Goal: Information Seeking & Learning: Learn about a topic

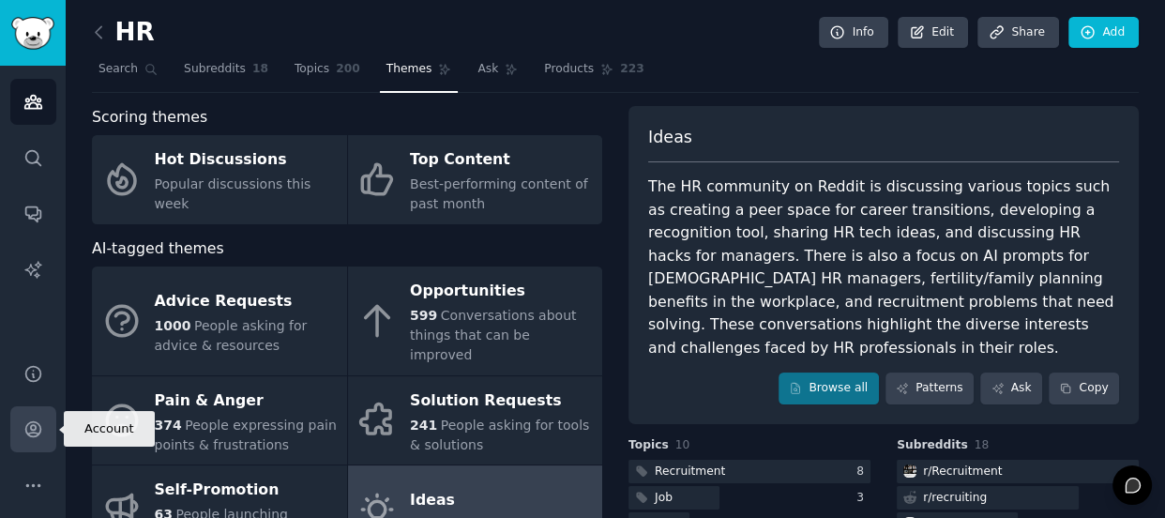
click at [44, 435] on link "Account" at bounding box center [33, 429] width 46 height 46
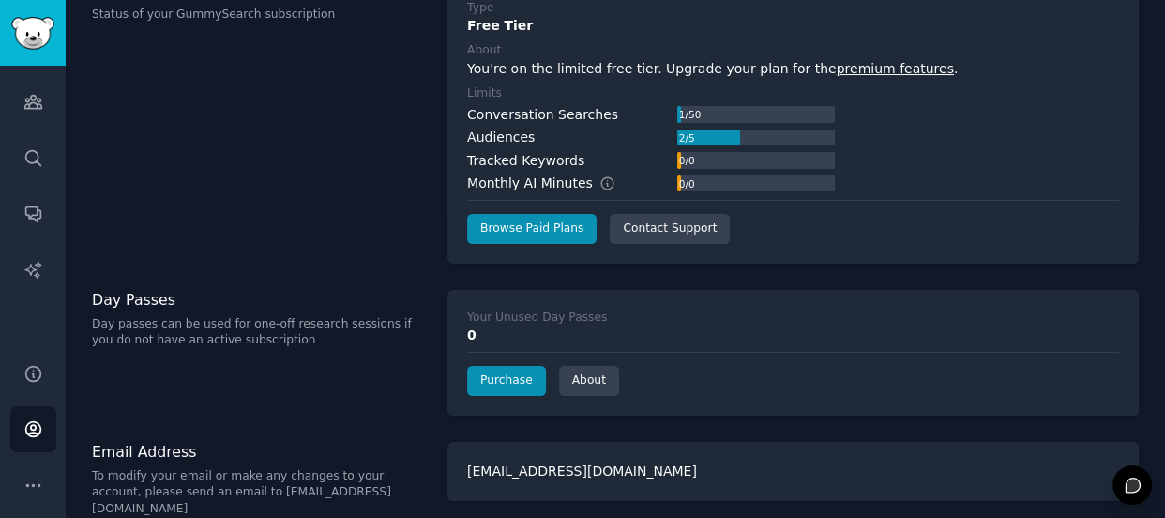
scroll to position [145, 0]
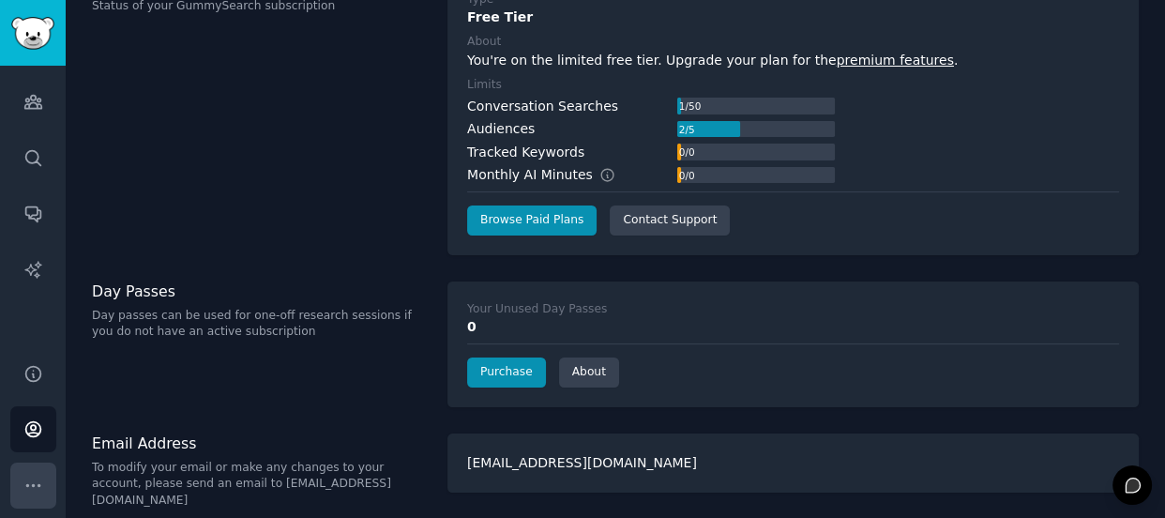
click at [32, 482] on icon "Sidebar" at bounding box center [33, 486] width 20 height 20
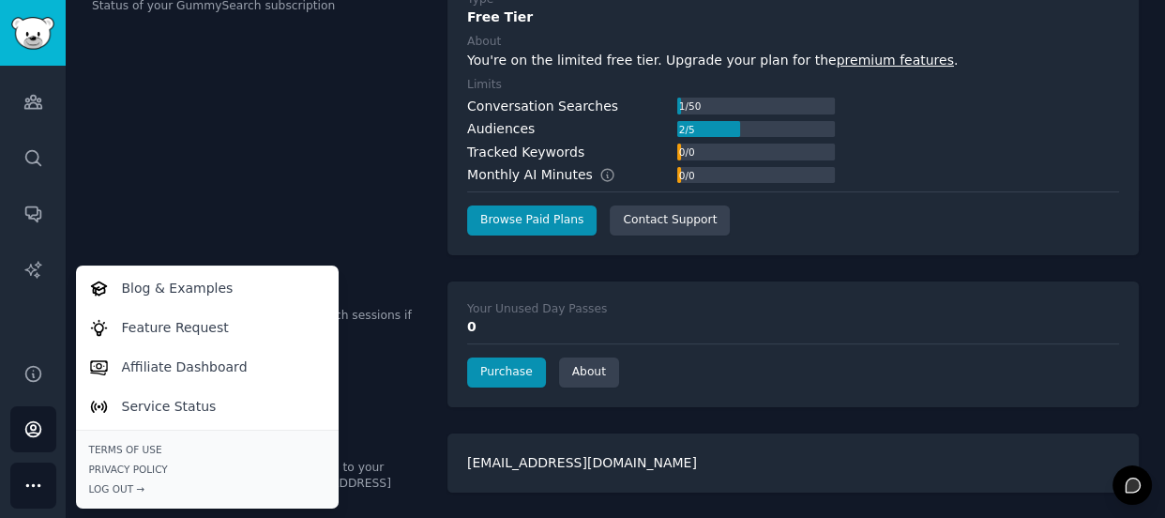
click at [251, 246] on div "Subscription Plan Status of your GummySearch subscription" at bounding box center [260, 113] width 336 height 283
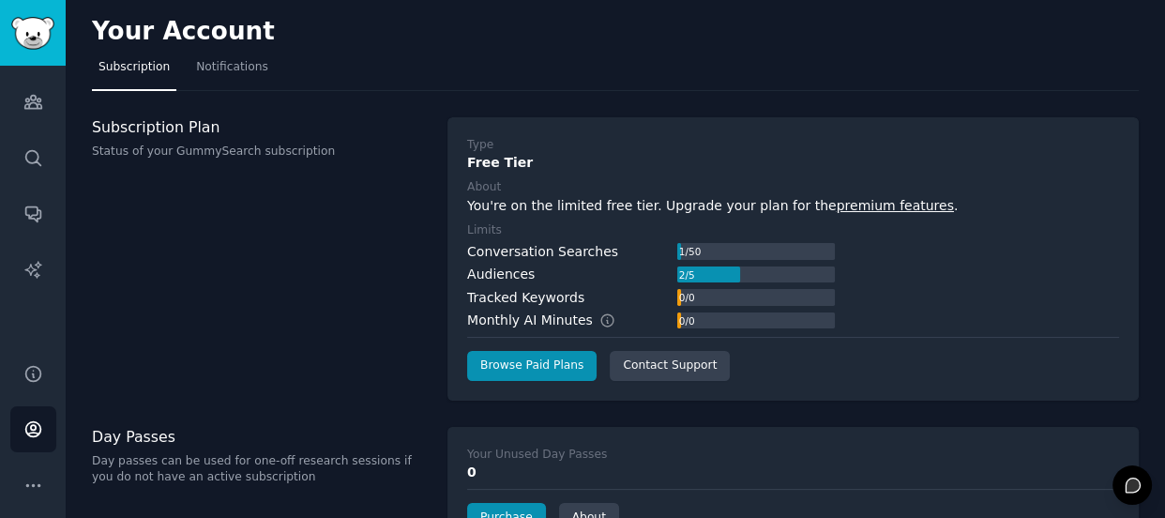
scroll to position [0, 0]
click at [12, 388] on link "Help" at bounding box center [33, 374] width 46 height 46
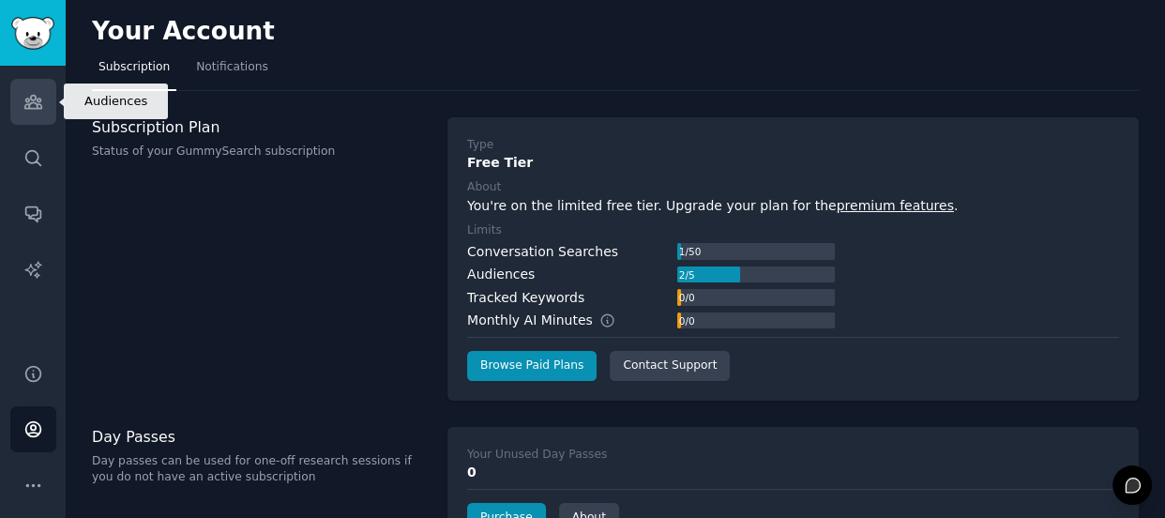
click at [31, 108] on icon "Sidebar" at bounding box center [32, 102] width 17 height 13
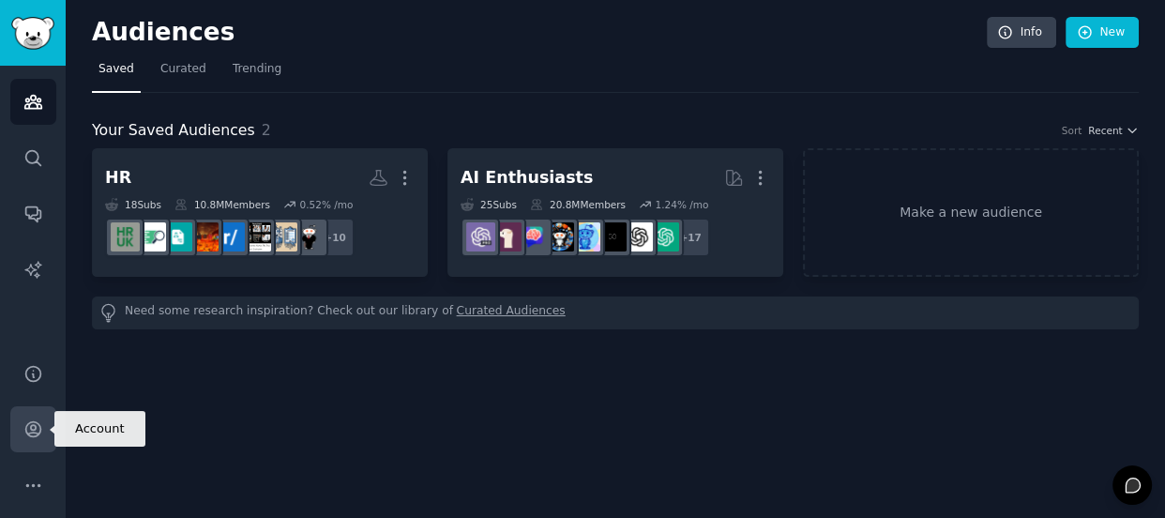
click at [21, 427] on link "Account" at bounding box center [33, 429] width 46 height 46
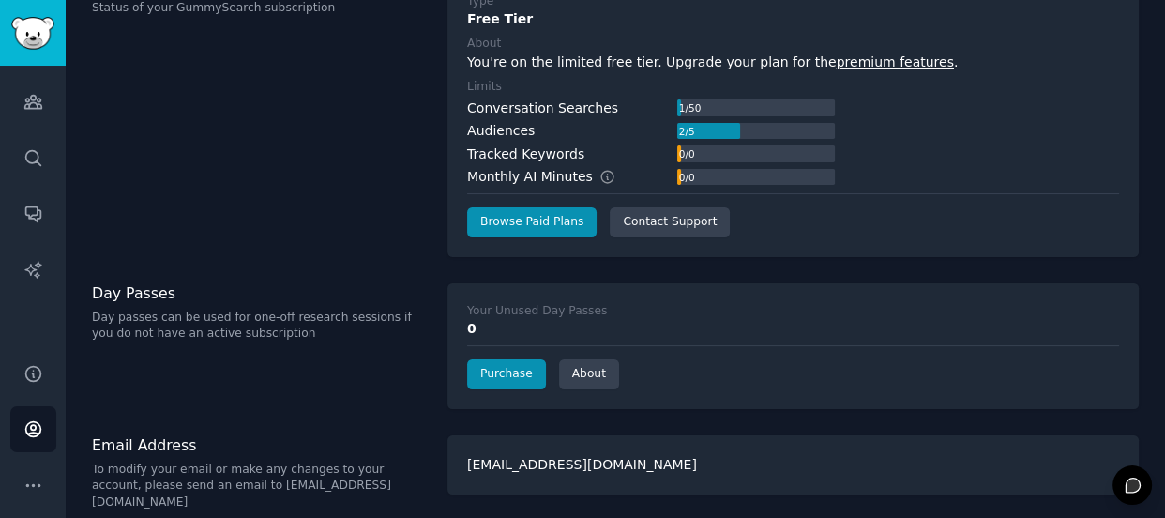
scroll to position [145, 0]
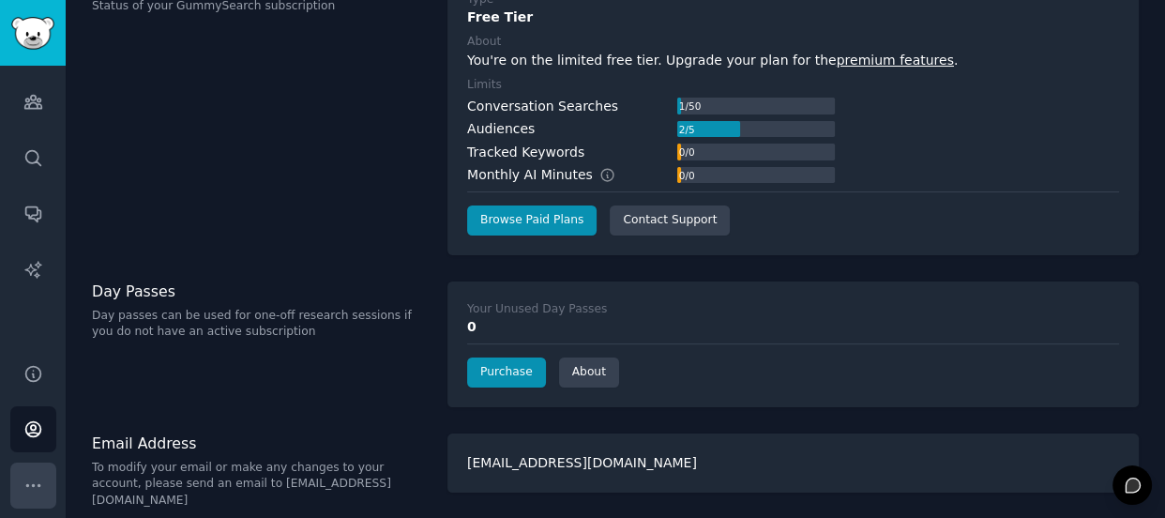
click at [28, 478] on icon "Sidebar" at bounding box center [33, 486] width 20 height 20
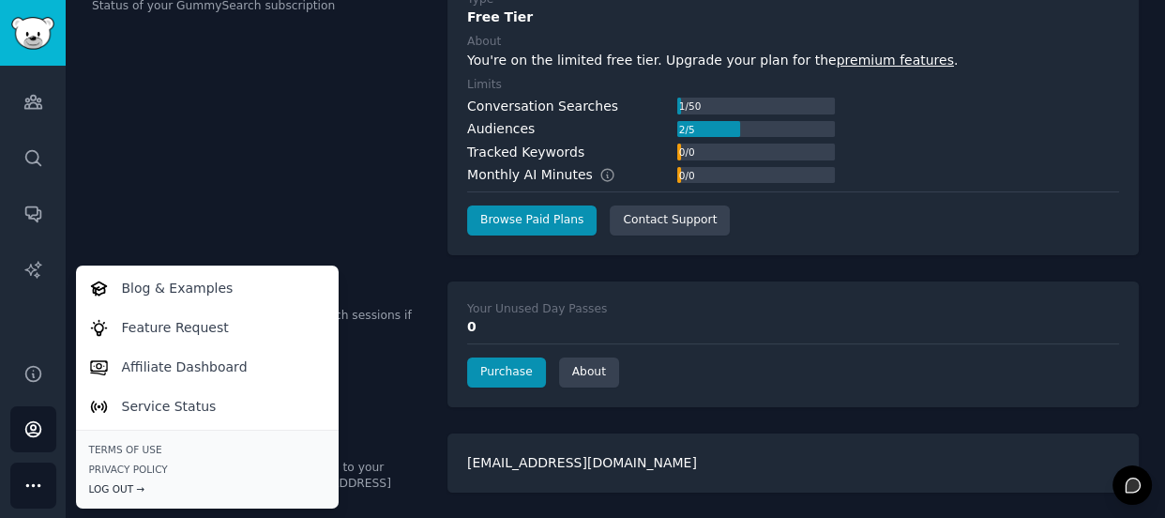
click at [105, 494] on div "Log Out →" at bounding box center [207, 488] width 236 height 13
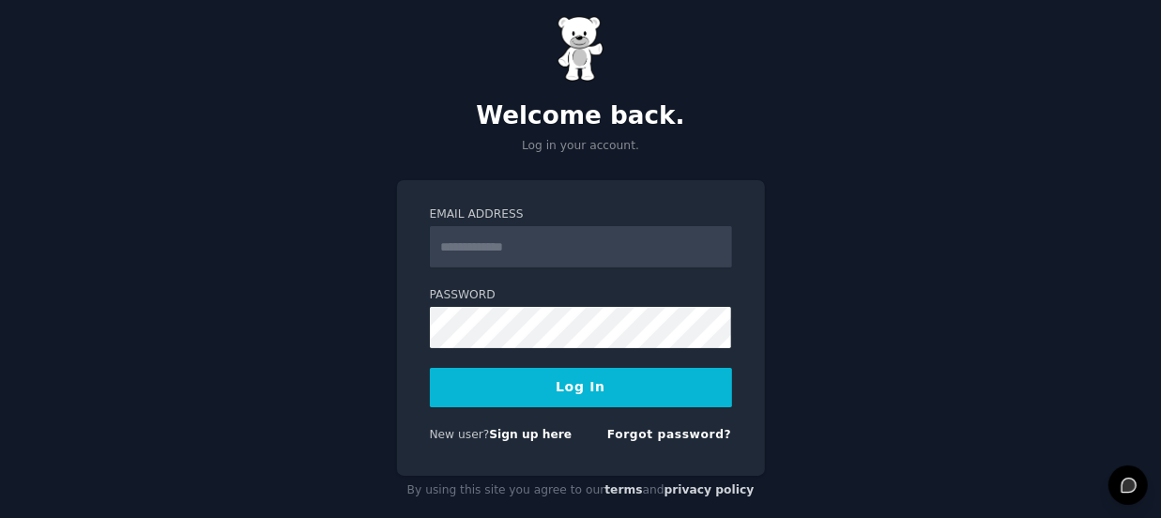
scroll to position [50, 0]
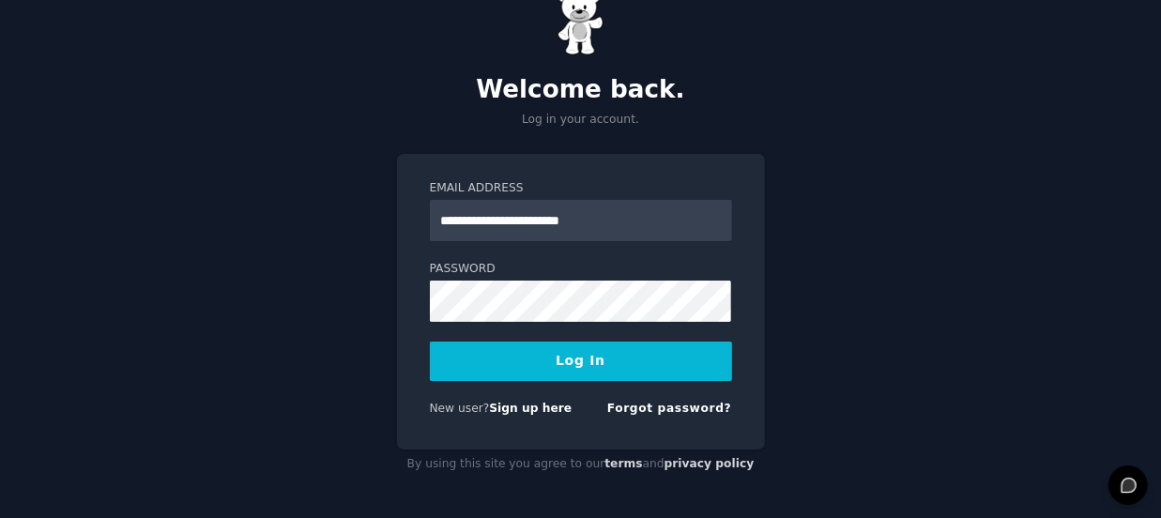
type input "**********"
click at [430, 342] on button "Log In" at bounding box center [581, 361] width 302 height 39
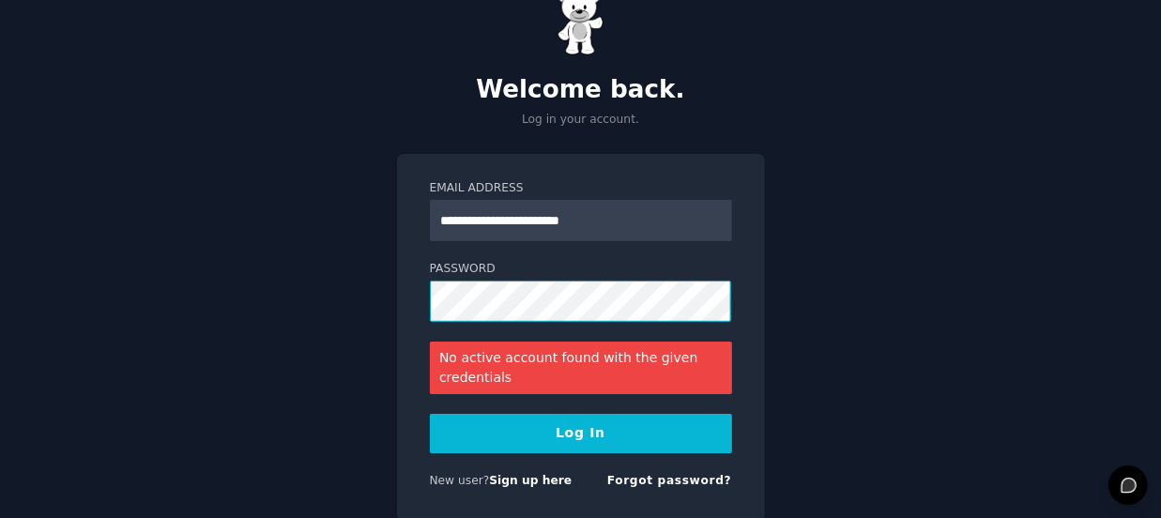
click at [430, 414] on button "Log In" at bounding box center [581, 433] width 302 height 39
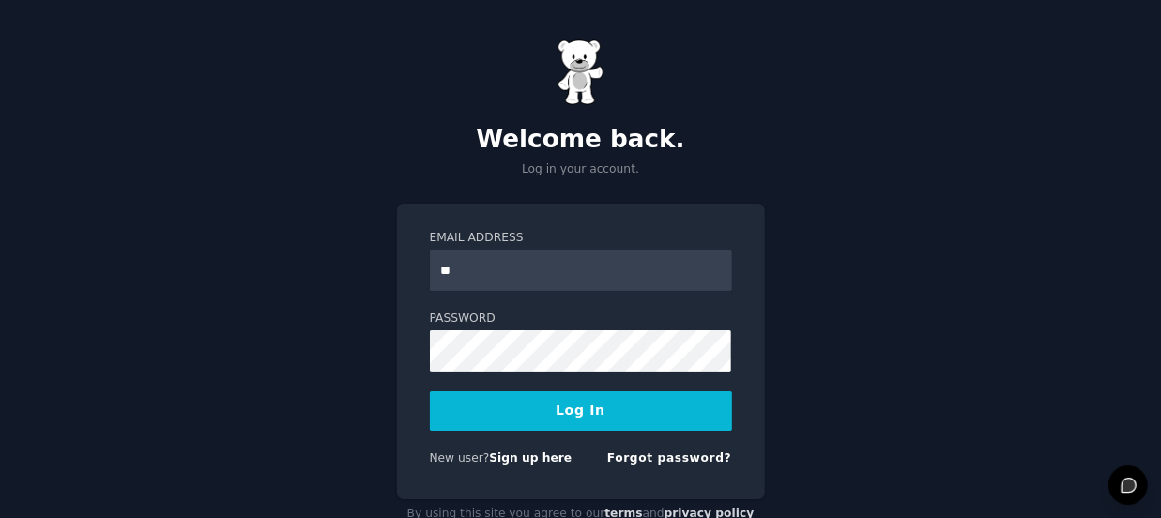
type input "**********"
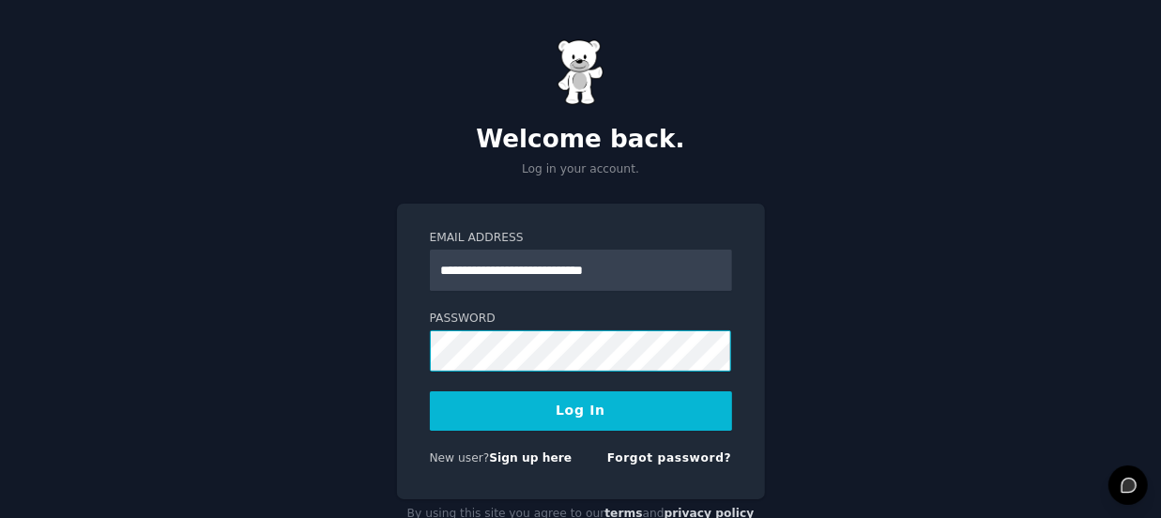
click at [430, 391] on button "Log In" at bounding box center [581, 410] width 302 height 39
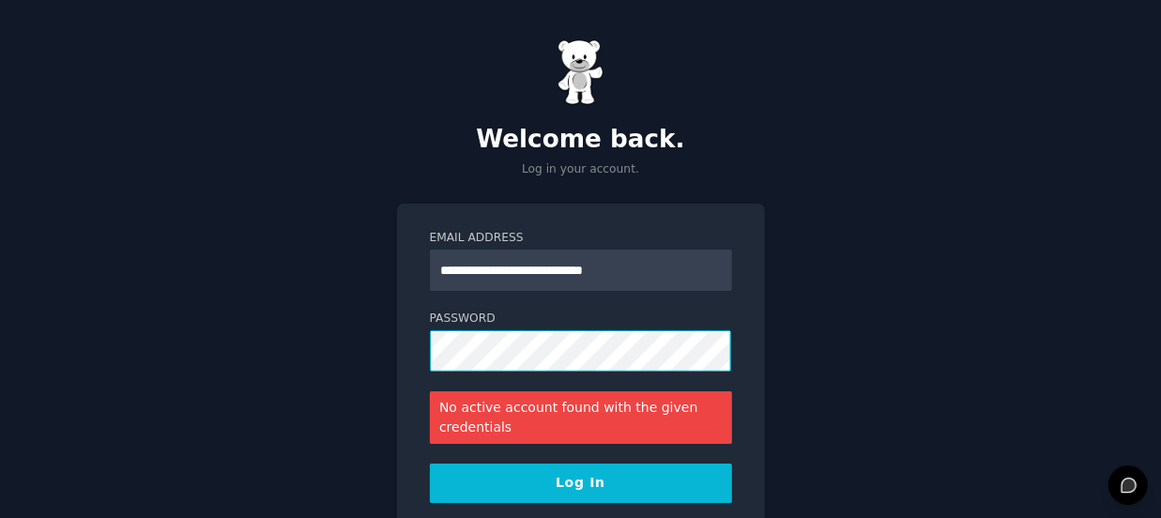
scroll to position [122, 0]
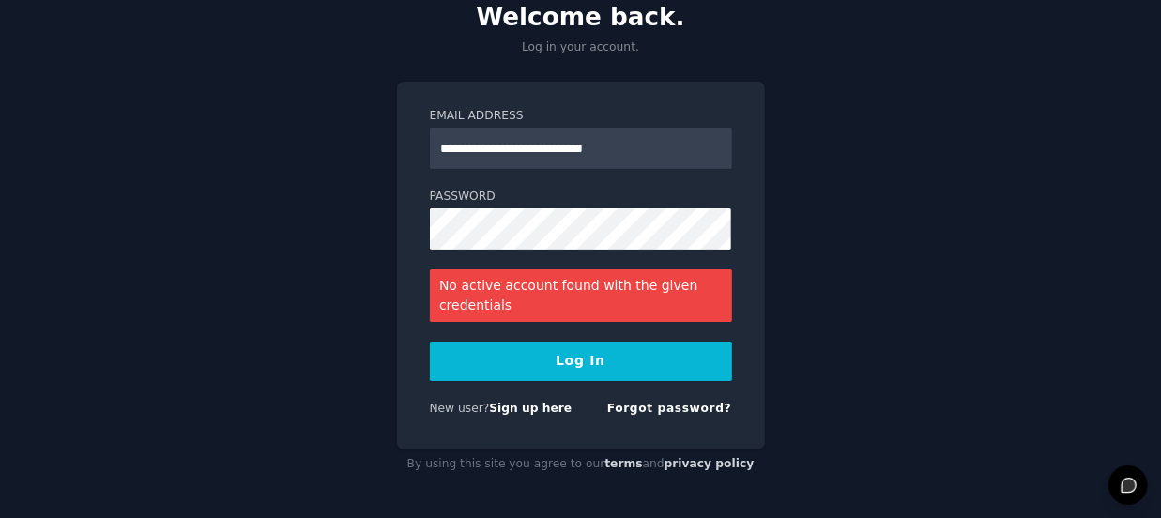
click at [630, 253] on form "**********" at bounding box center [581, 265] width 302 height 315
click at [811, 327] on div "**********" at bounding box center [580, 198] width 1161 height 641
click at [697, 405] on link "Forgot password?" at bounding box center [669, 408] width 125 height 13
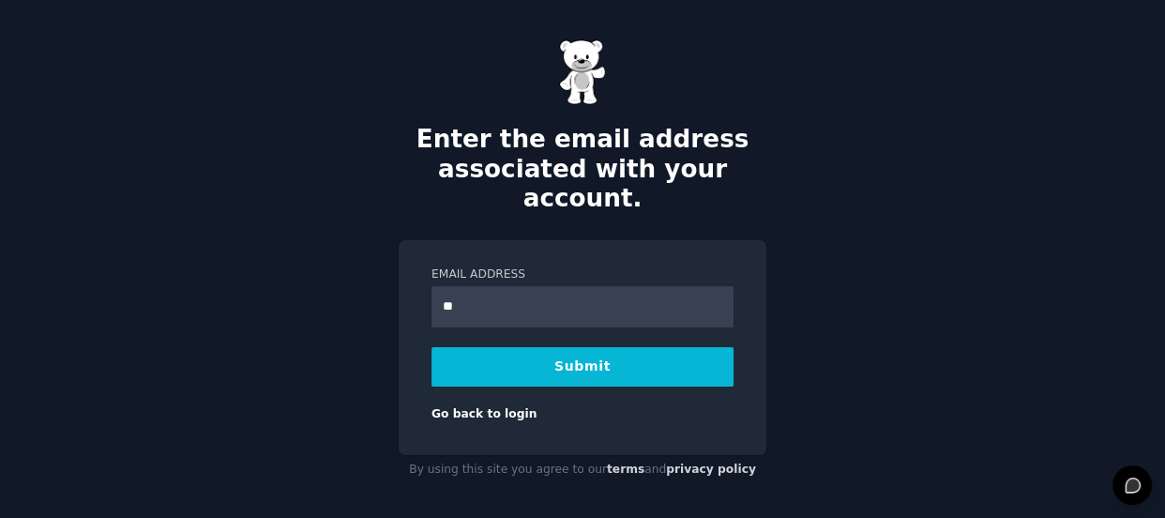
type input "**********"
click at [659, 347] on button "Submit" at bounding box center [583, 366] width 302 height 39
click at [480, 407] on link "Go back to login" at bounding box center [484, 413] width 105 height 13
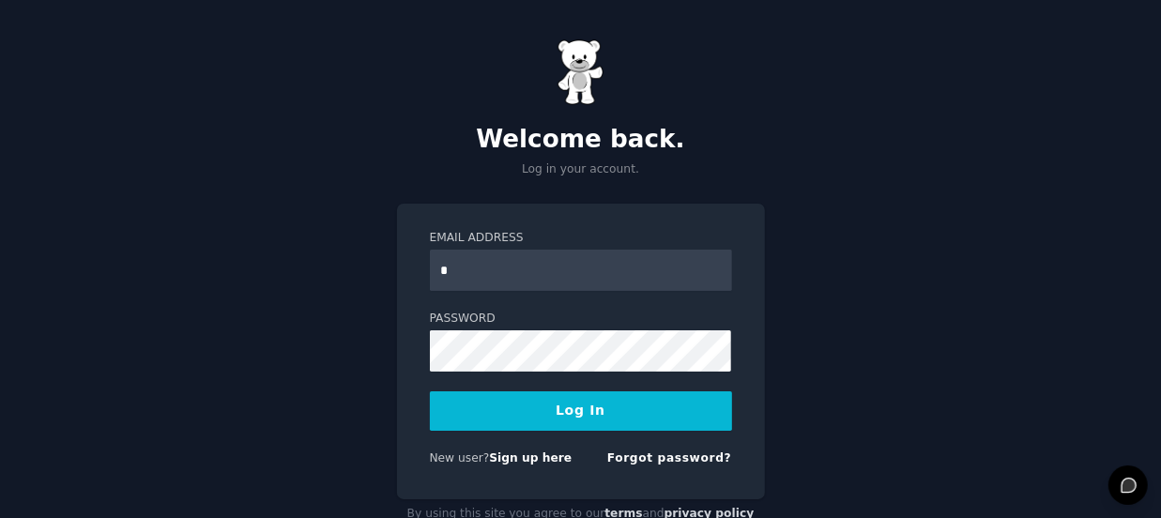
type input "**********"
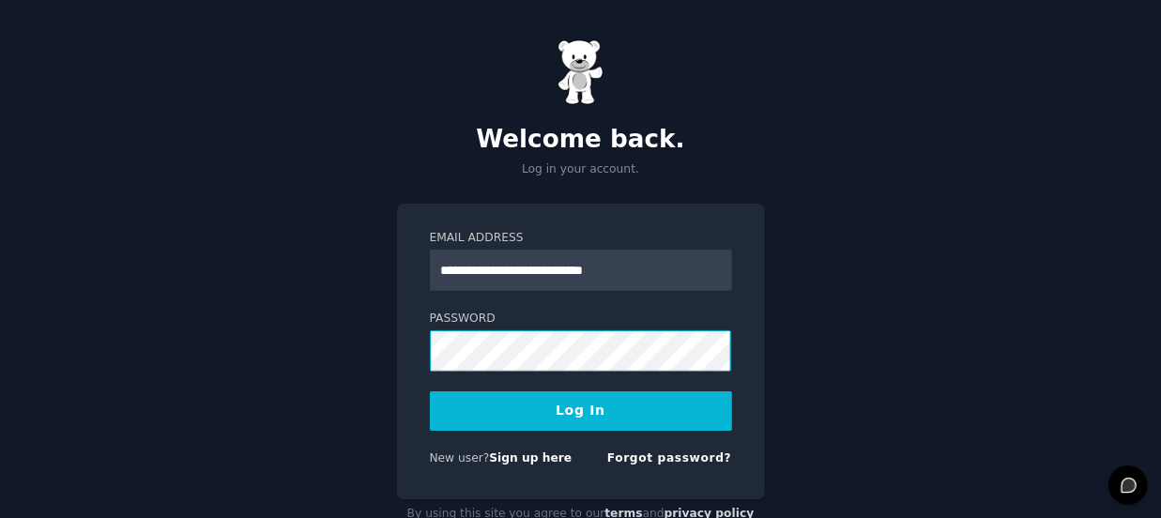
click at [430, 391] on button "Log In" at bounding box center [581, 410] width 302 height 39
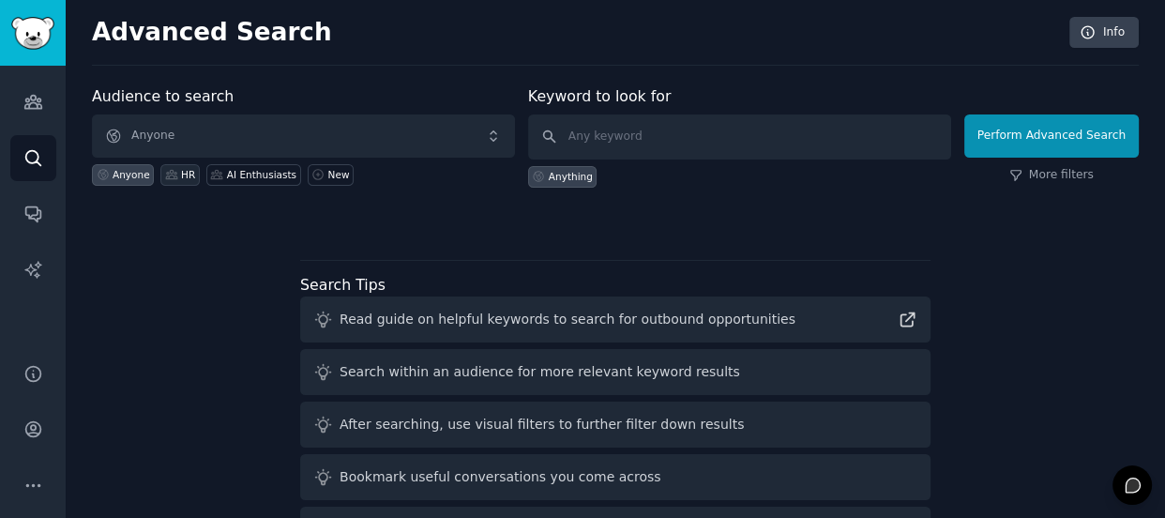
click at [166, 175] on icon at bounding box center [171, 174] width 11 height 8
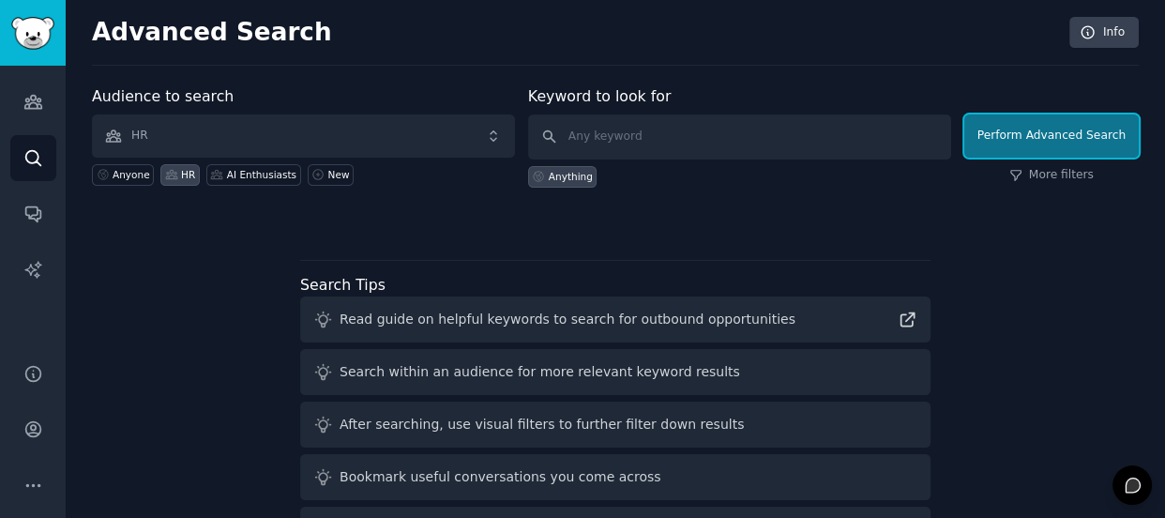
click at [1040, 148] on button "Perform Advanced Search" at bounding box center [1052, 135] width 175 height 43
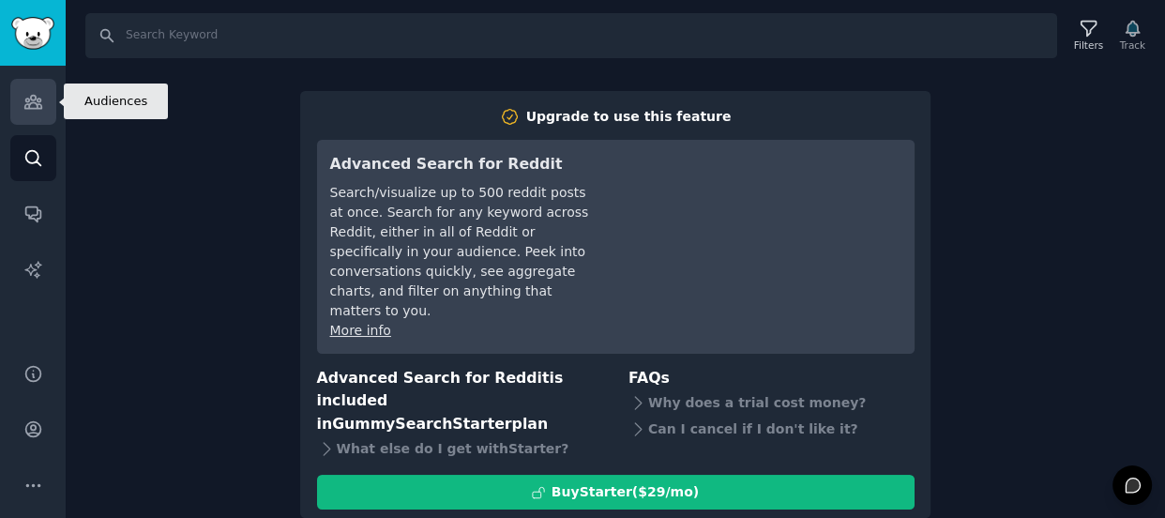
click at [31, 109] on icon "Sidebar" at bounding box center [33, 102] width 20 height 20
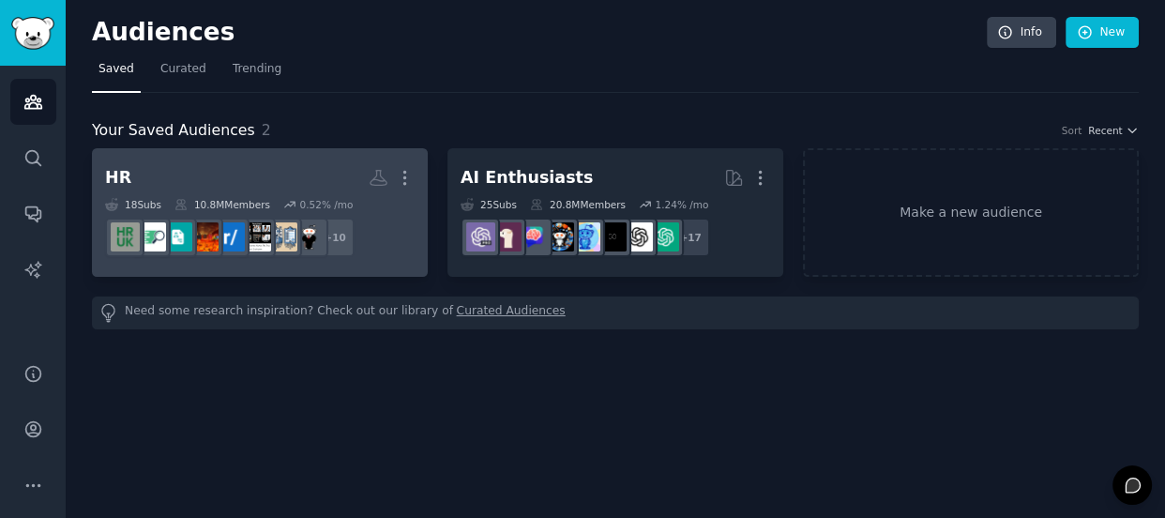
click at [217, 189] on h2 "HR More" at bounding box center [260, 177] width 310 height 33
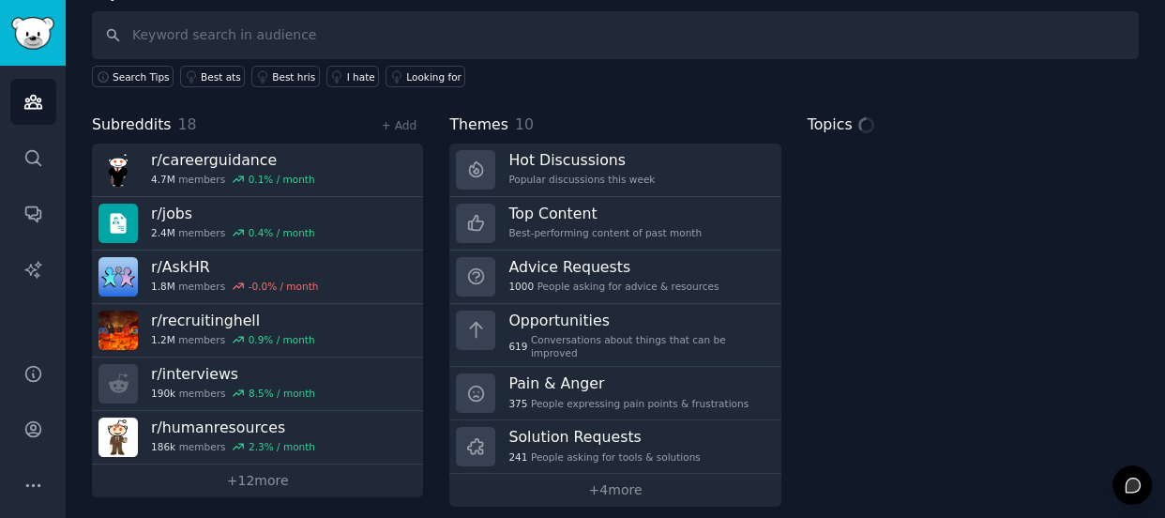
scroll to position [128, 0]
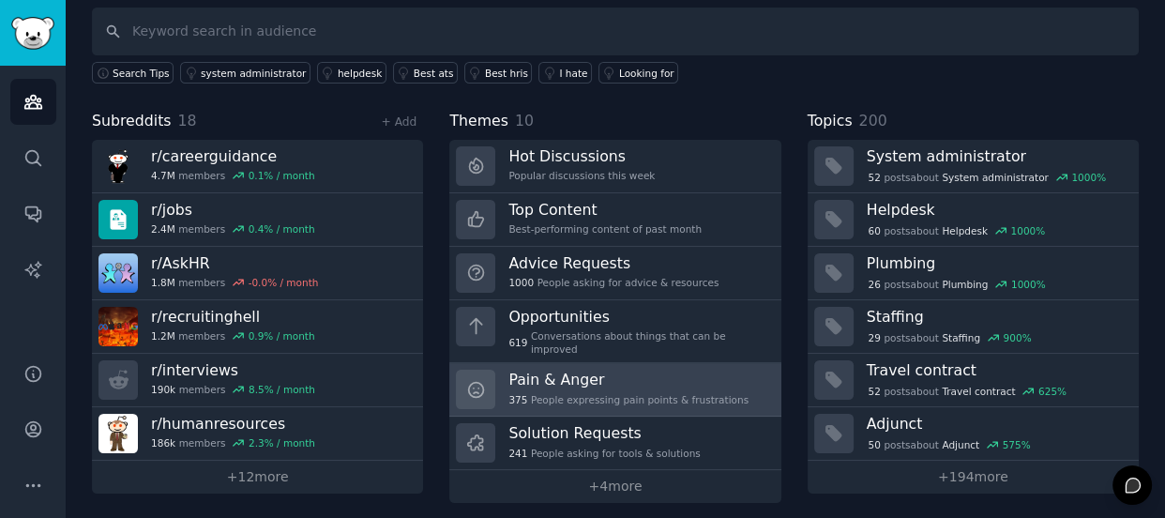
click at [617, 370] on h3 "Pain & Anger" at bounding box center [629, 380] width 240 height 20
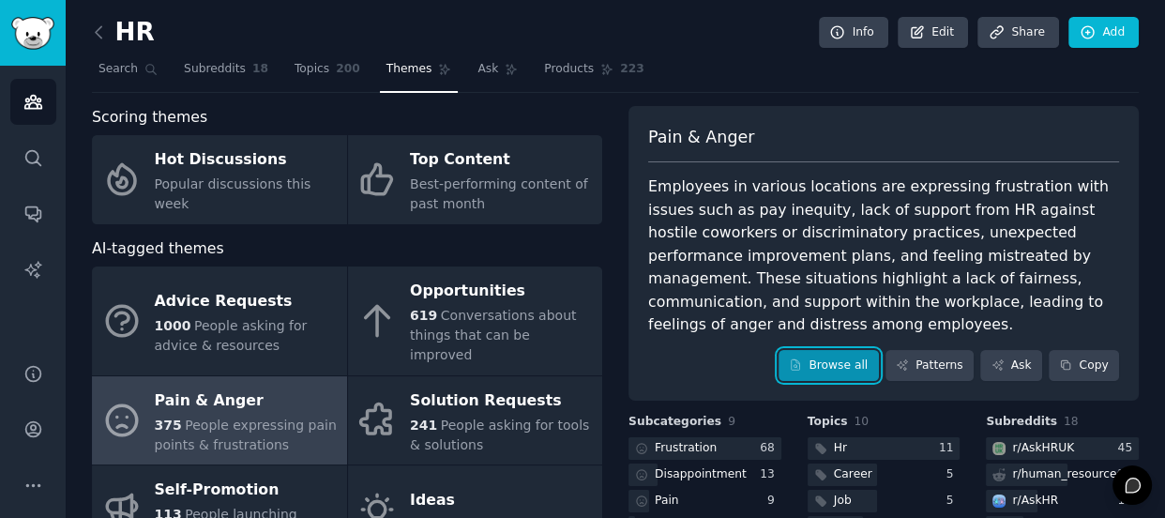
click at [857, 350] on link "Browse all" at bounding box center [829, 366] width 100 height 32
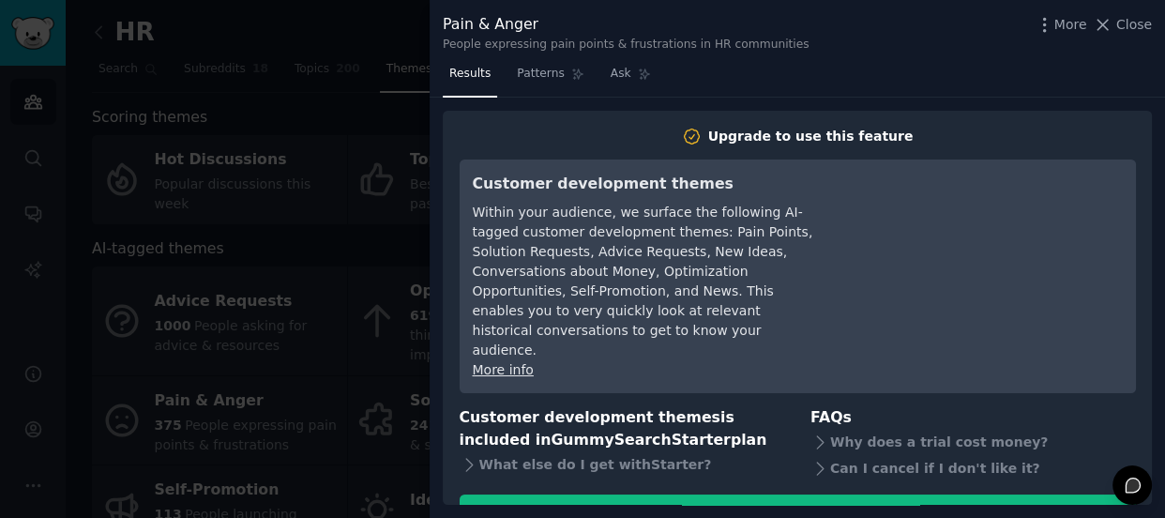
click at [1116, 35] on div "More Close" at bounding box center [1093, 24] width 117 height 23
click at [1111, 19] on icon at bounding box center [1103, 25] width 20 height 20
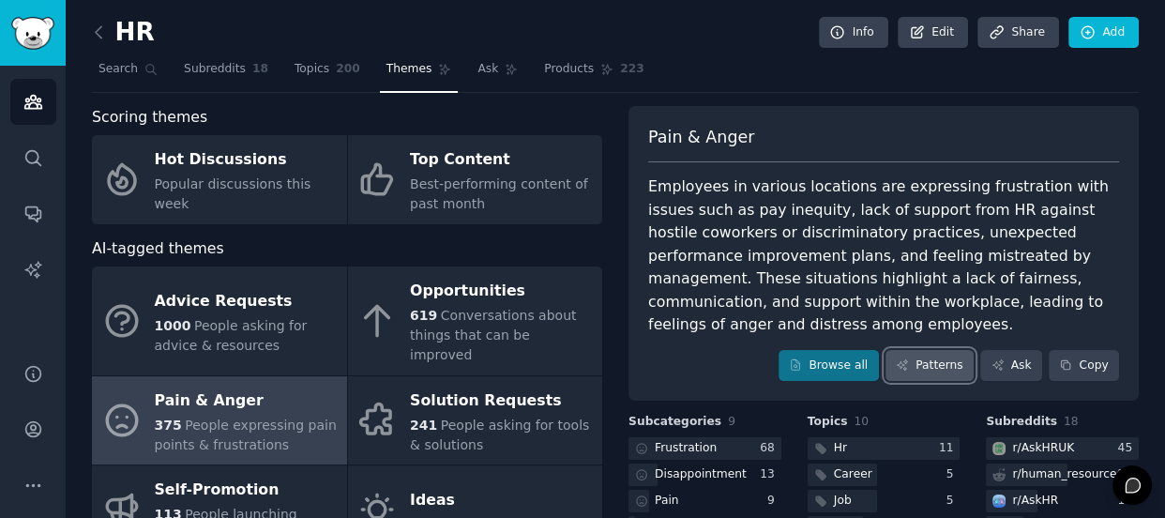
click at [924, 350] on link "Patterns" at bounding box center [930, 366] width 88 height 32
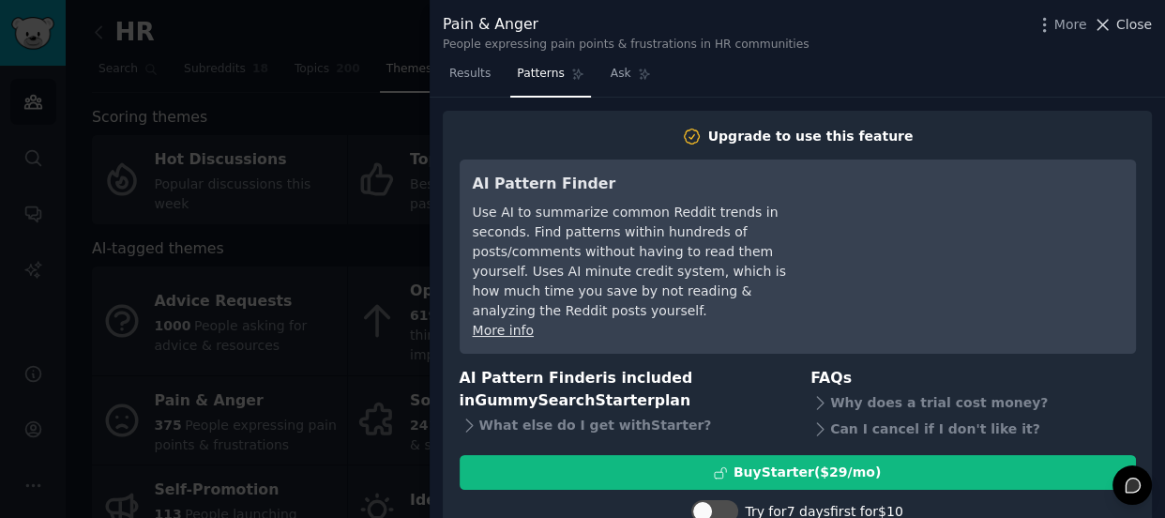
click at [1118, 23] on button "Close" at bounding box center [1122, 25] width 59 height 20
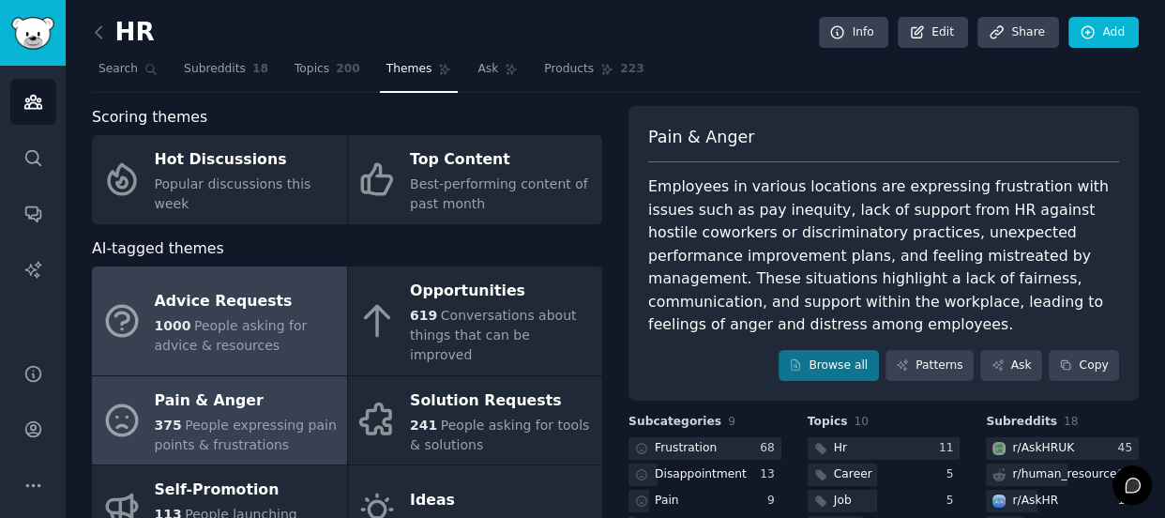
click at [240, 318] on span "People asking for advice & resources" at bounding box center [231, 335] width 153 height 35
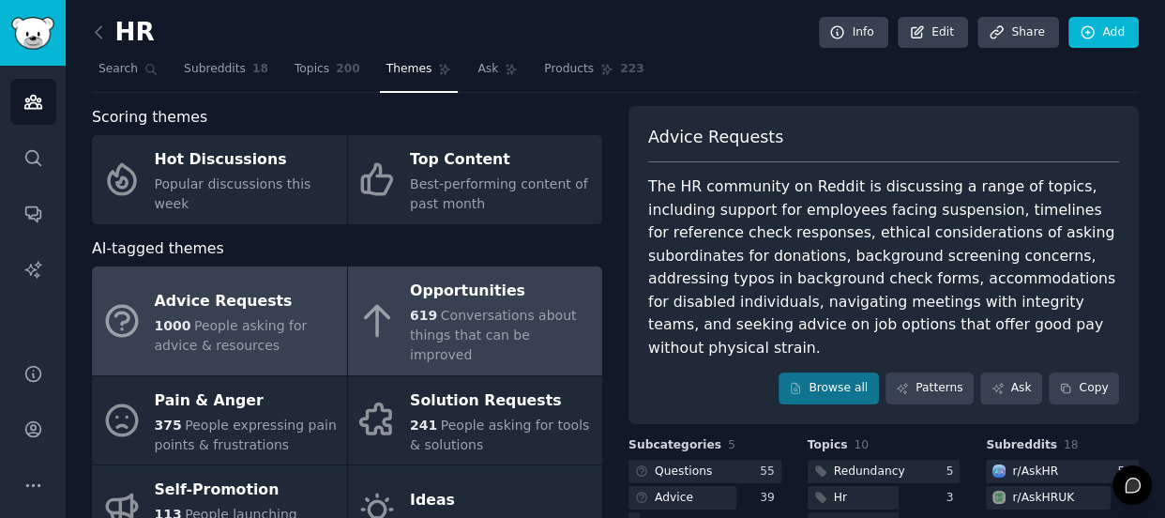
click at [418, 312] on span "619" at bounding box center [423, 315] width 27 height 15
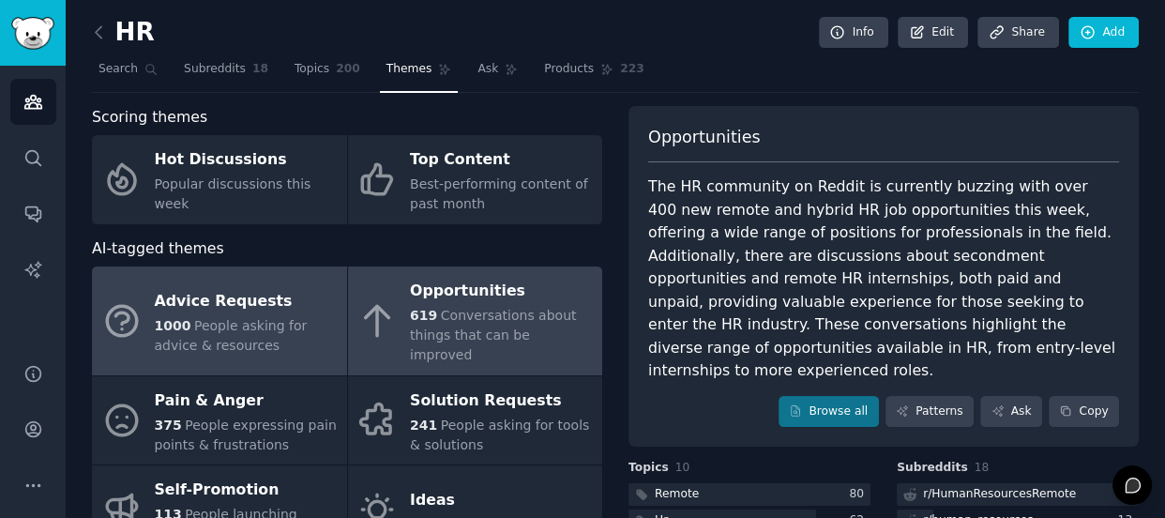
click at [267, 339] on div "1000 People asking for advice & resources" at bounding box center [246, 335] width 183 height 39
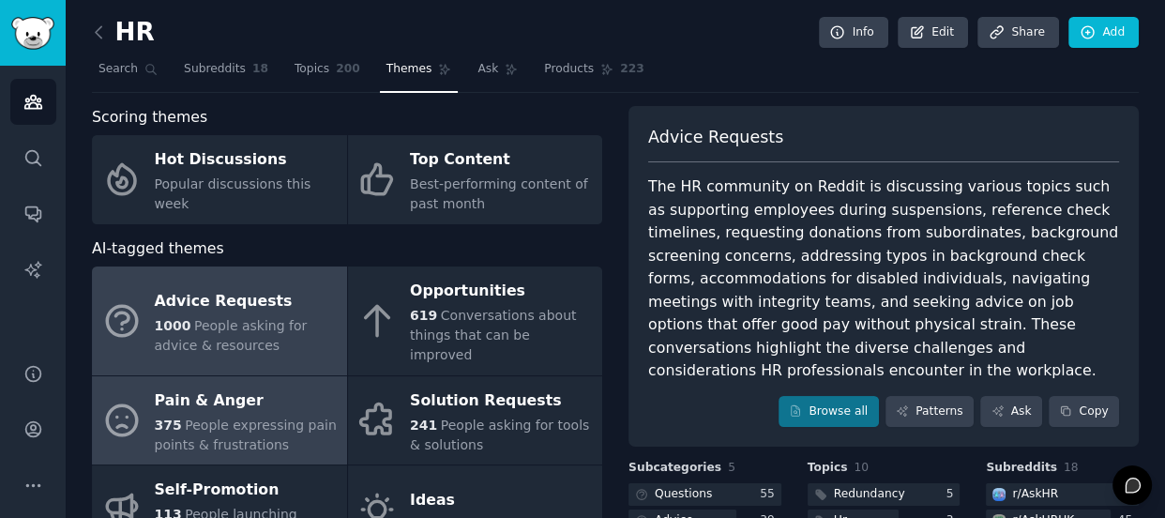
click at [273, 388] on div "Pain & Anger" at bounding box center [246, 401] width 183 height 30
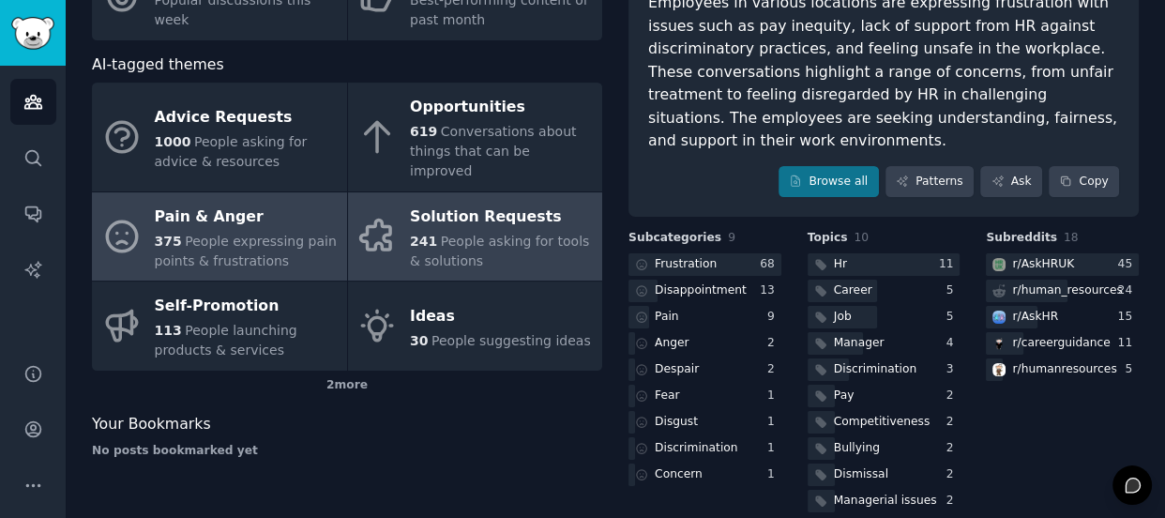
scroll to position [177, 0]
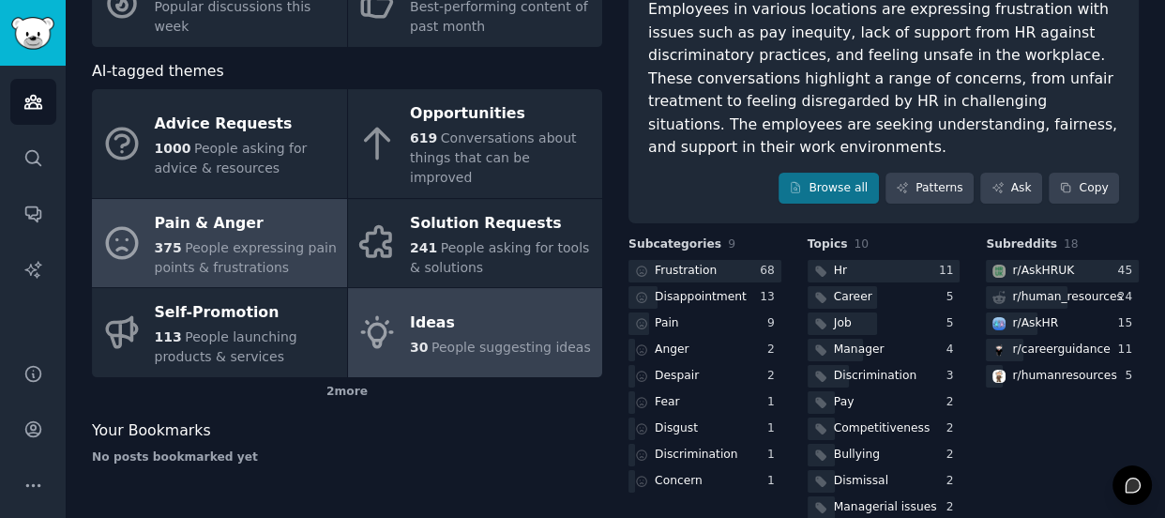
click at [463, 288] on link "Ideas 30 People suggesting ideas" at bounding box center [475, 332] width 255 height 89
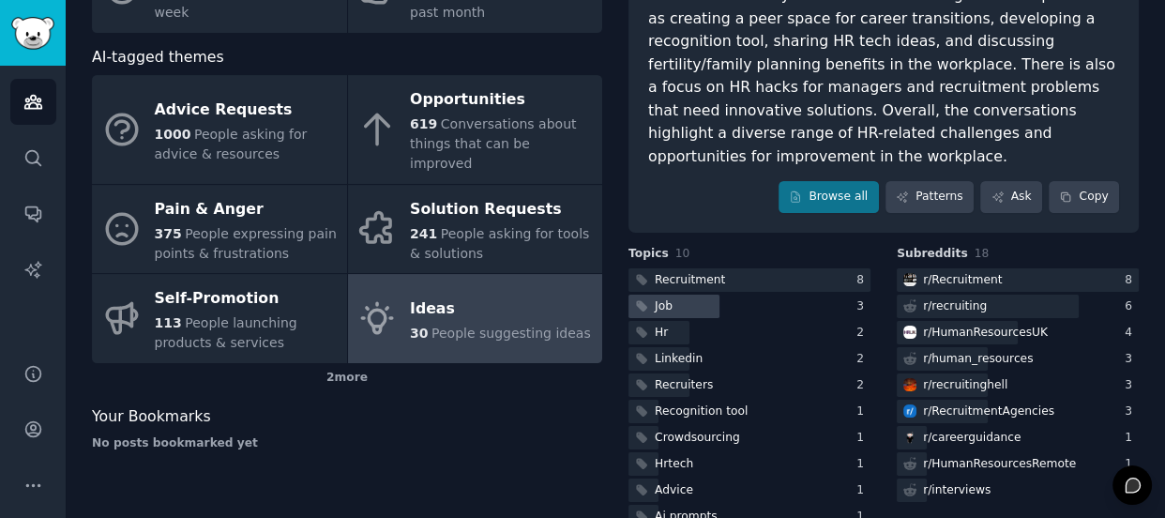
scroll to position [206, 0]
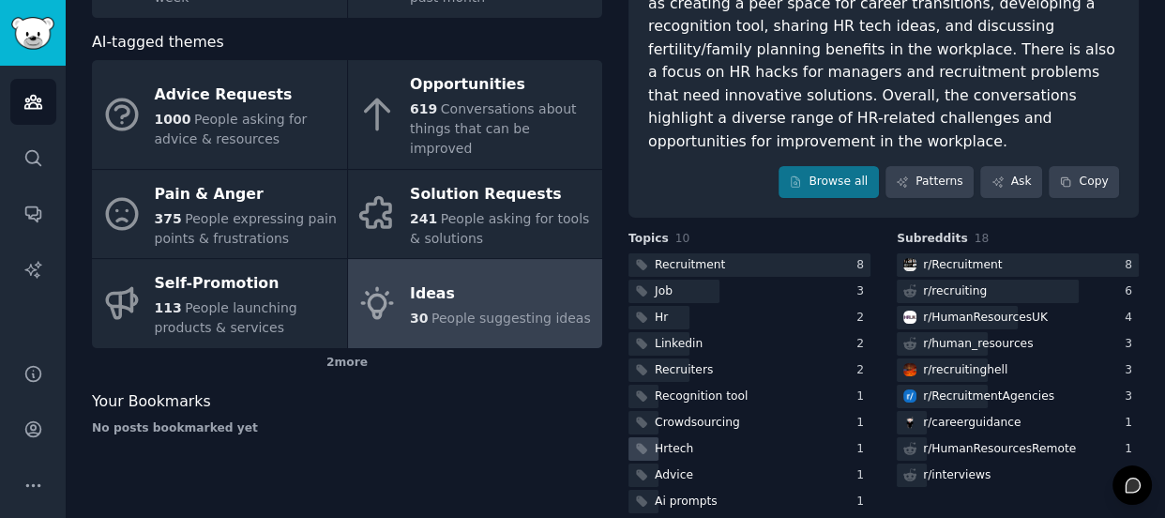
click at [721, 437] on div "Hrtech" at bounding box center [750, 448] width 242 height 23
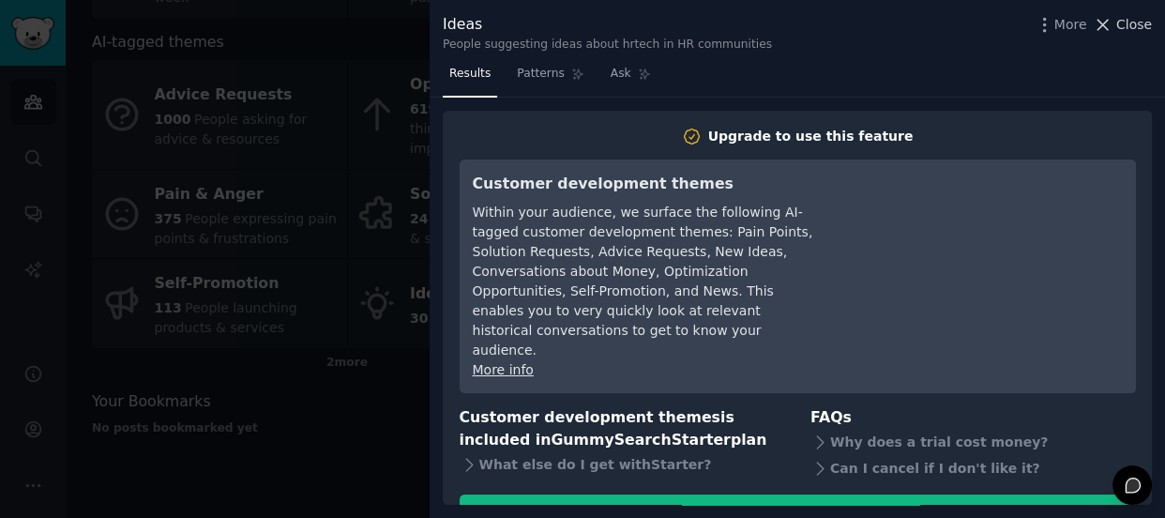
click at [1123, 23] on span "Close" at bounding box center [1135, 25] width 36 height 20
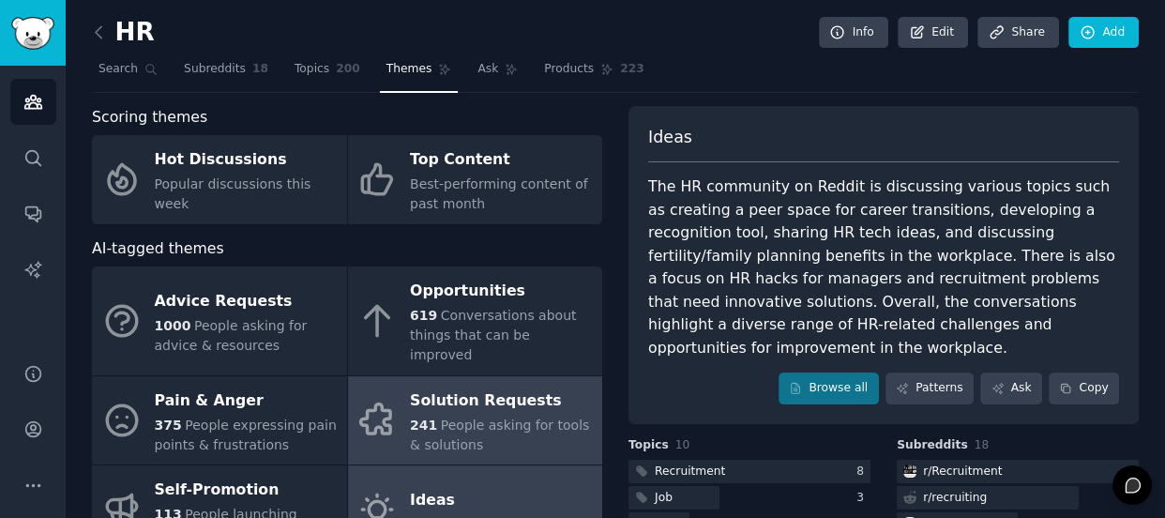
click at [509, 386] on div "Solution Requests" at bounding box center [501, 401] width 183 height 30
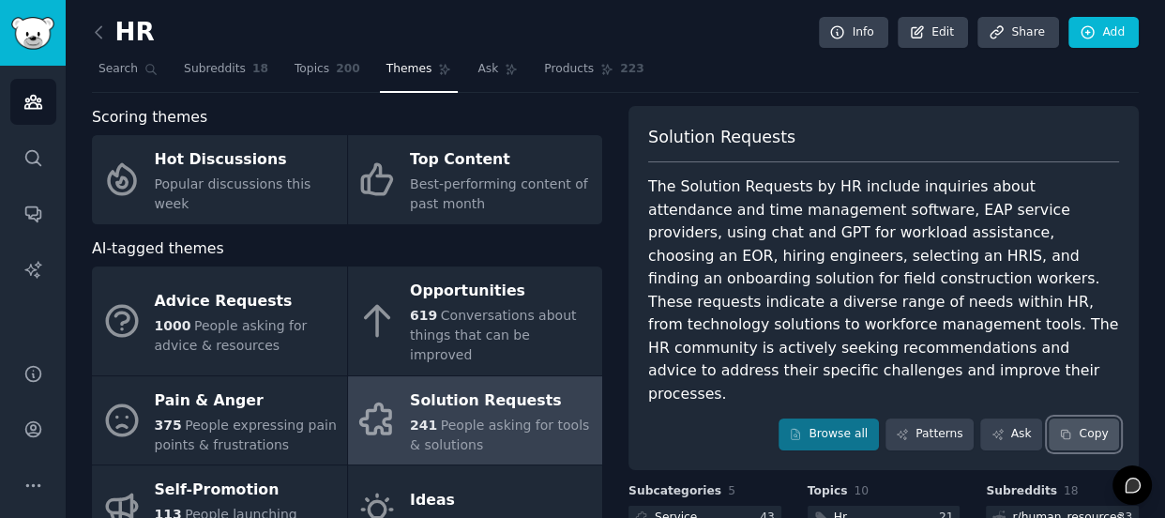
click at [1102, 418] on button "Copy" at bounding box center [1084, 434] width 70 height 32
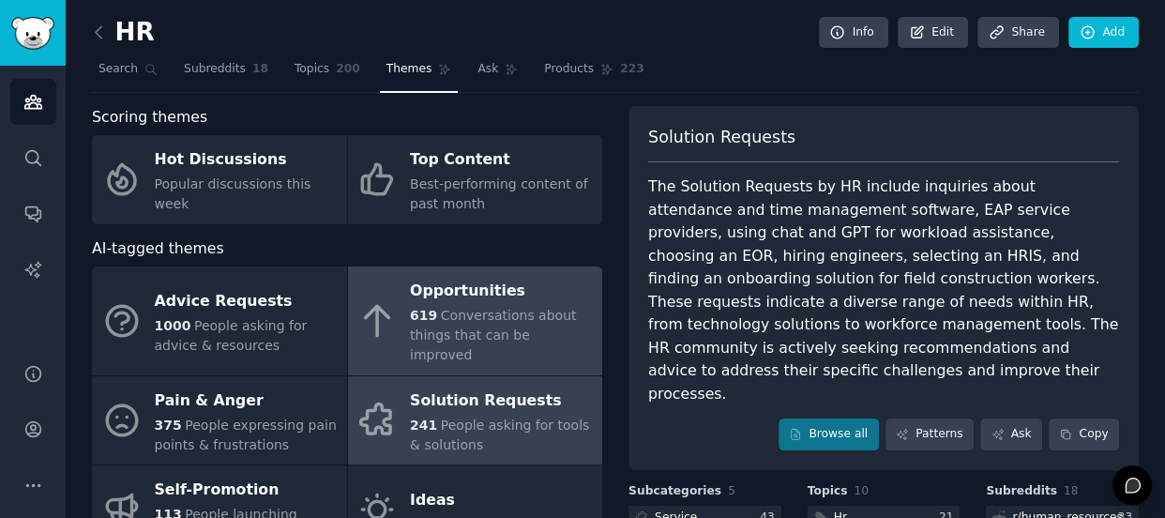
click at [421, 337] on span "Conversations about things that can be improved" at bounding box center [493, 335] width 166 height 54
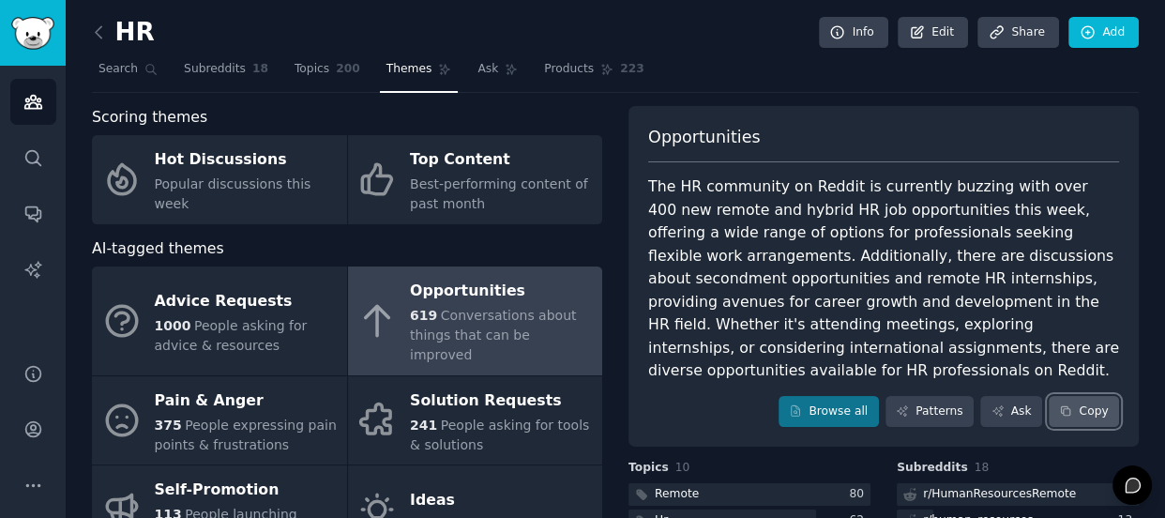
click at [1066, 404] on icon at bounding box center [1065, 410] width 13 height 13
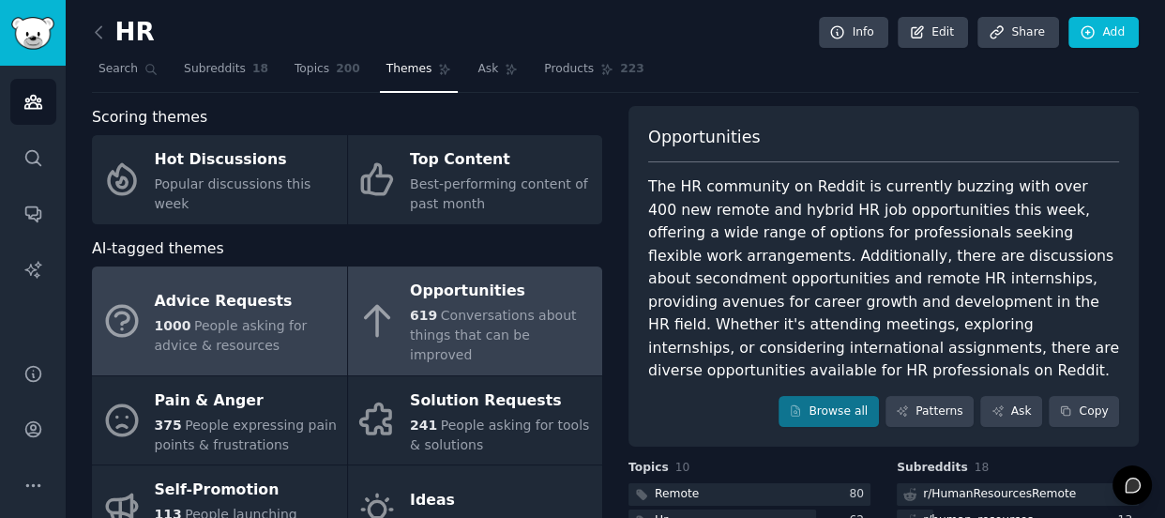
click at [303, 318] on span "People asking for advice & resources" at bounding box center [231, 335] width 153 height 35
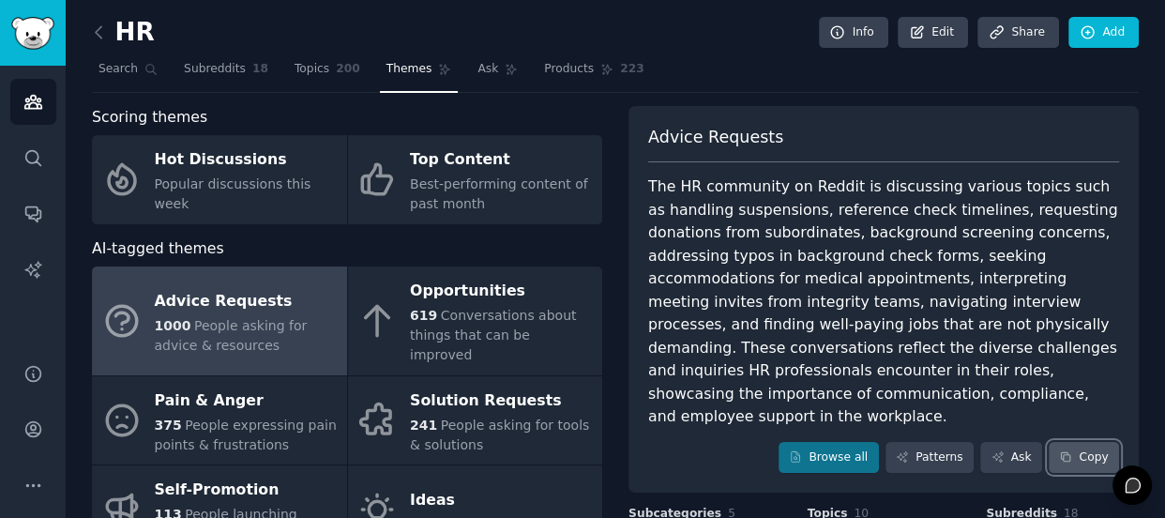
click at [1096, 442] on button "Copy" at bounding box center [1084, 458] width 70 height 32
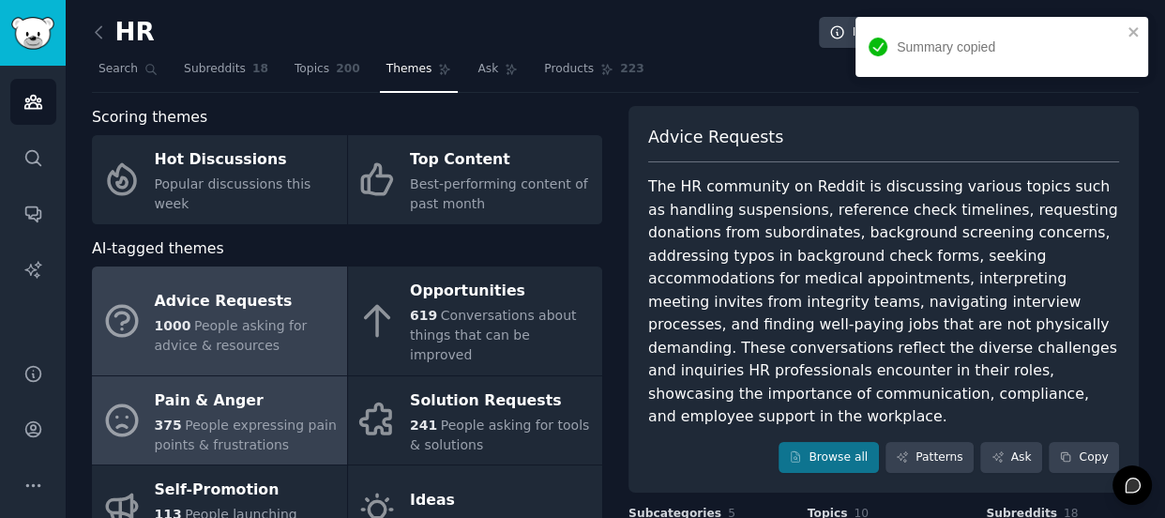
click at [286, 419] on div "375 People expressing pain points & frustrations" at bounding box center [246, 435] width 183 height 39
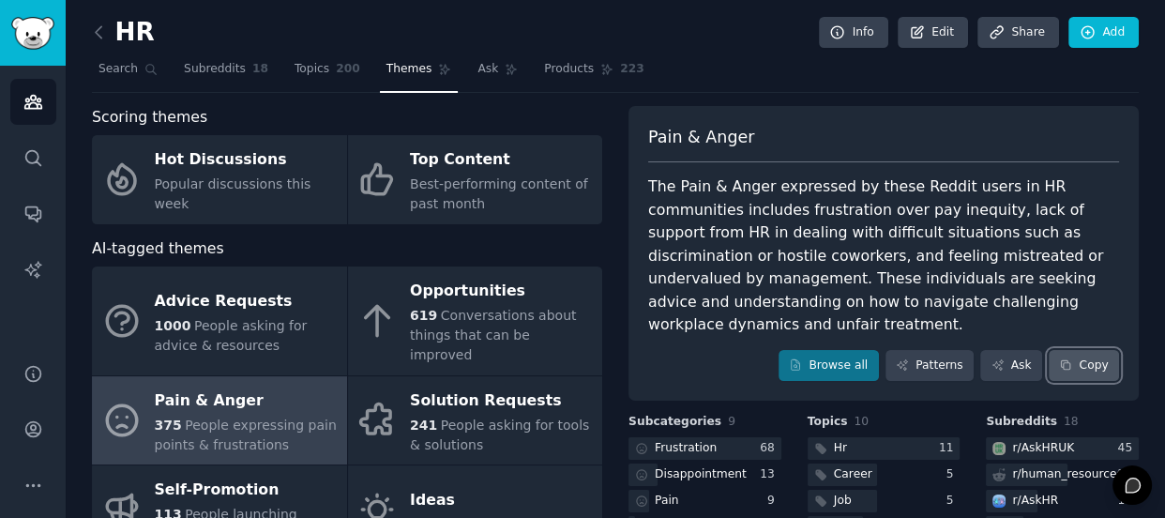
click at [1084, 350] on button "Copy" at bounding box center [1084, 366] width 70 height 32
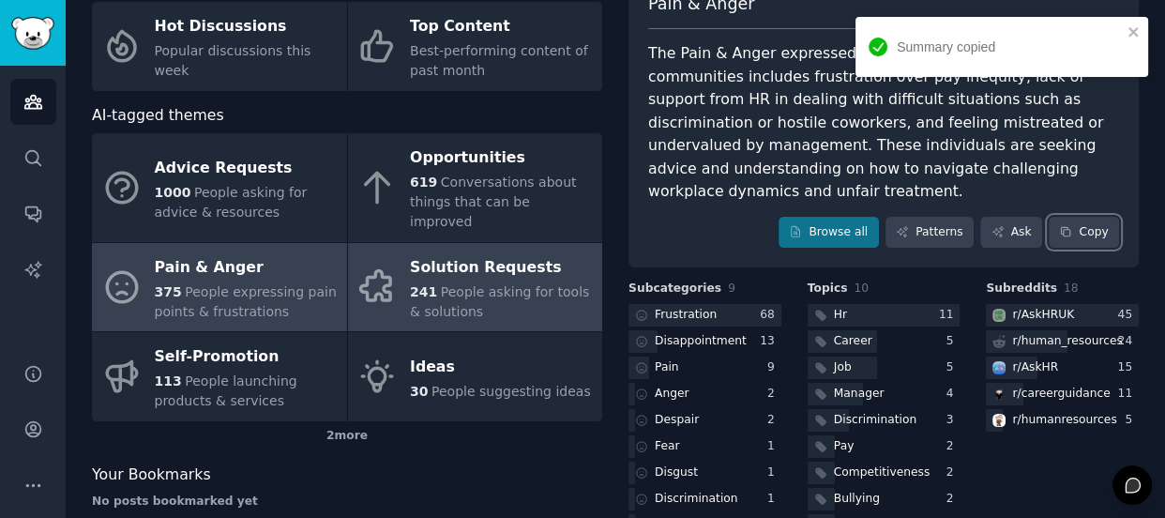
scroll to position [145, 0]
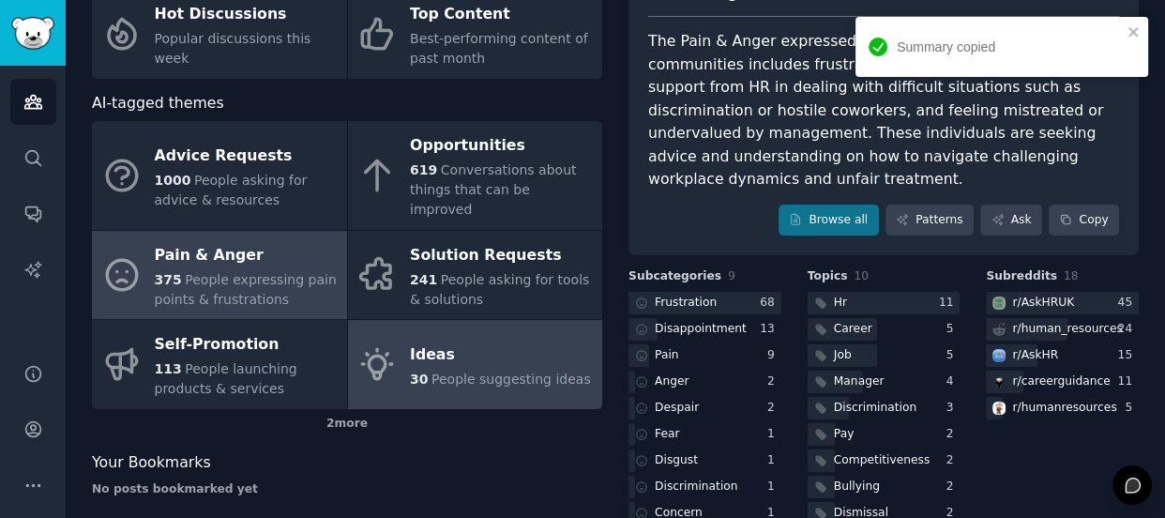
click at [430, 320] on link "Ideas 30 People suggesting ideas" at bounding box center [475, 364] width 255 height 89
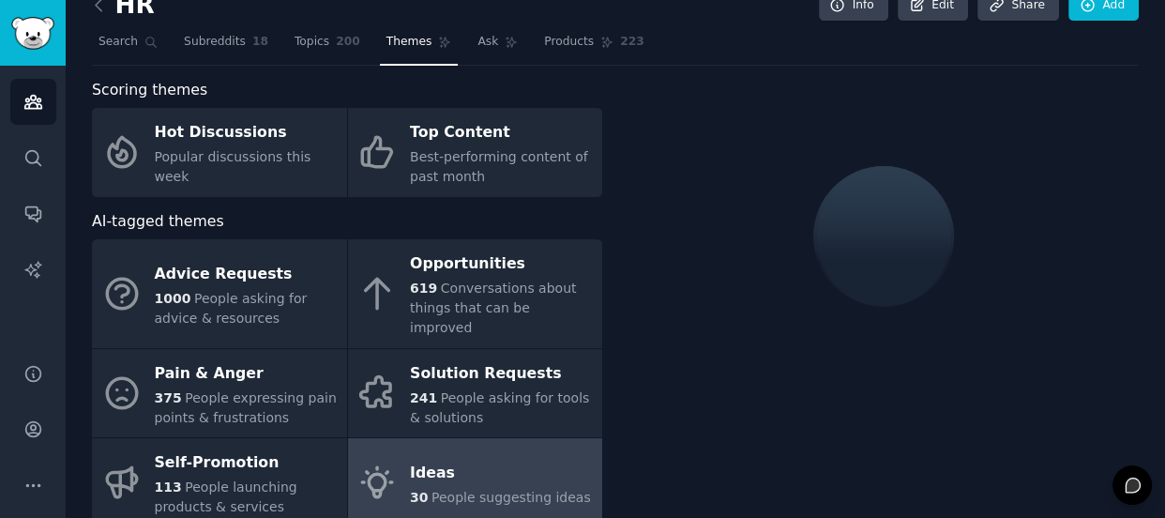
scroll to position [18, 0]
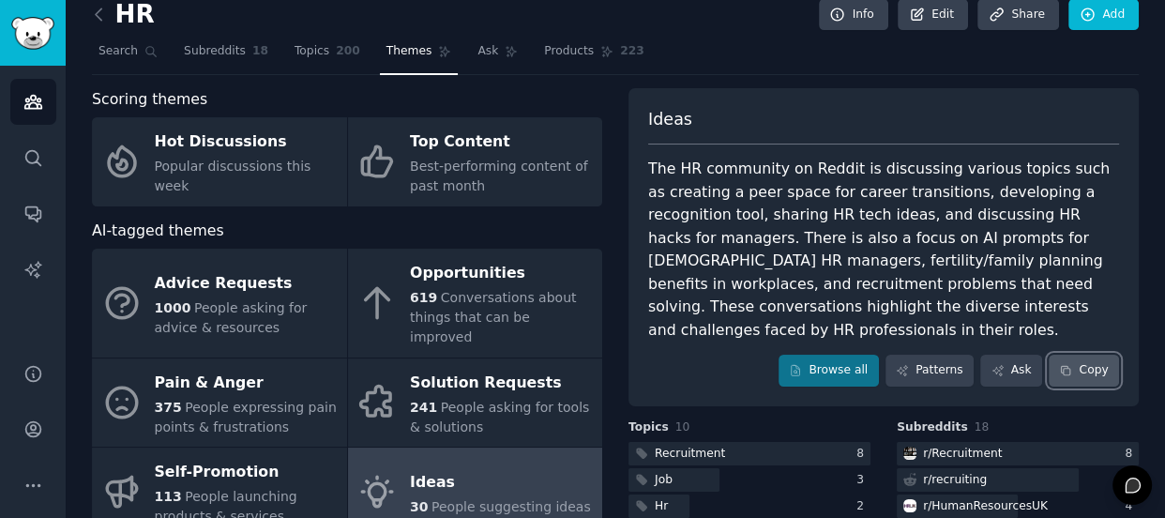
click at [1069, 364] on icon at bounding box center [1065, 370] width 13 height 13
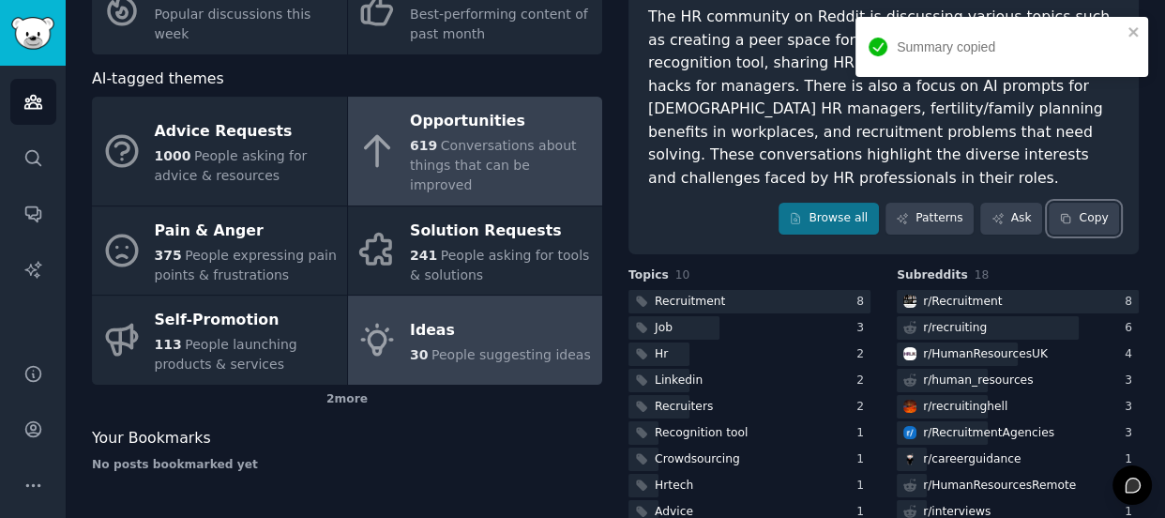
scroll to position [206, 0]
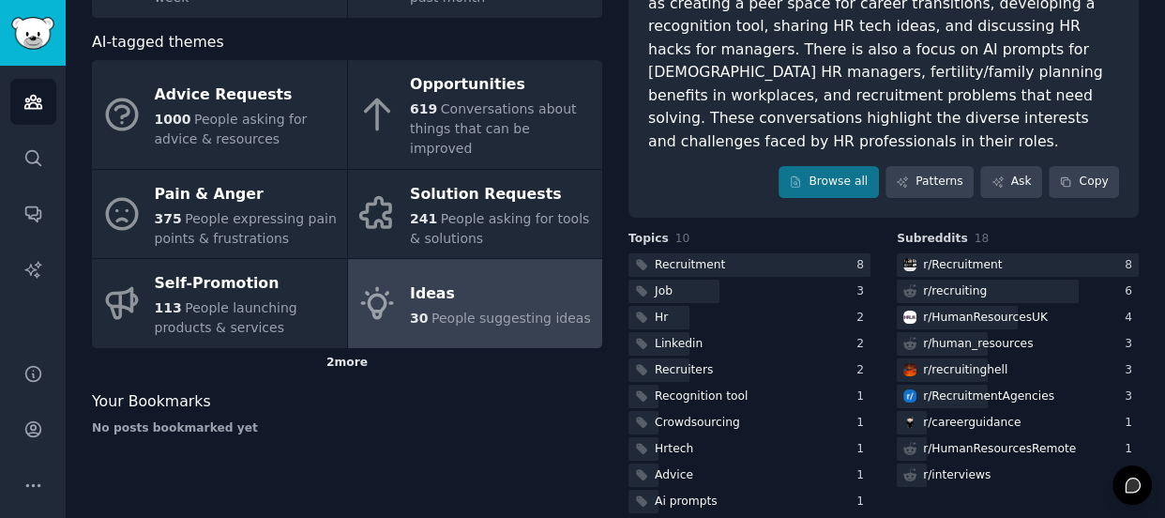
click at [352, 348] on div "2 more" at bounding box center [347, 363] width 510 height 30
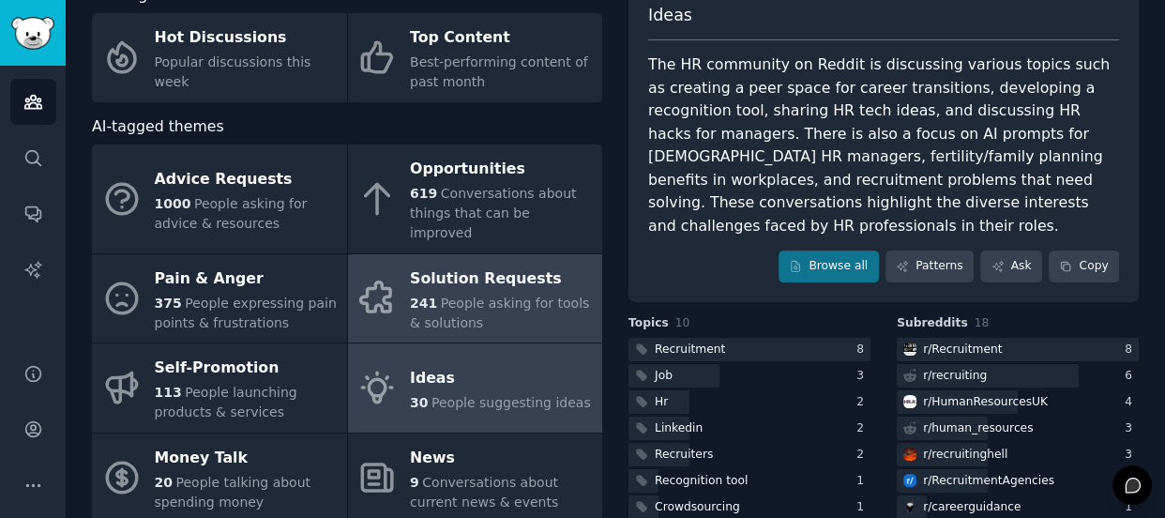
scroll to position [0, 0]
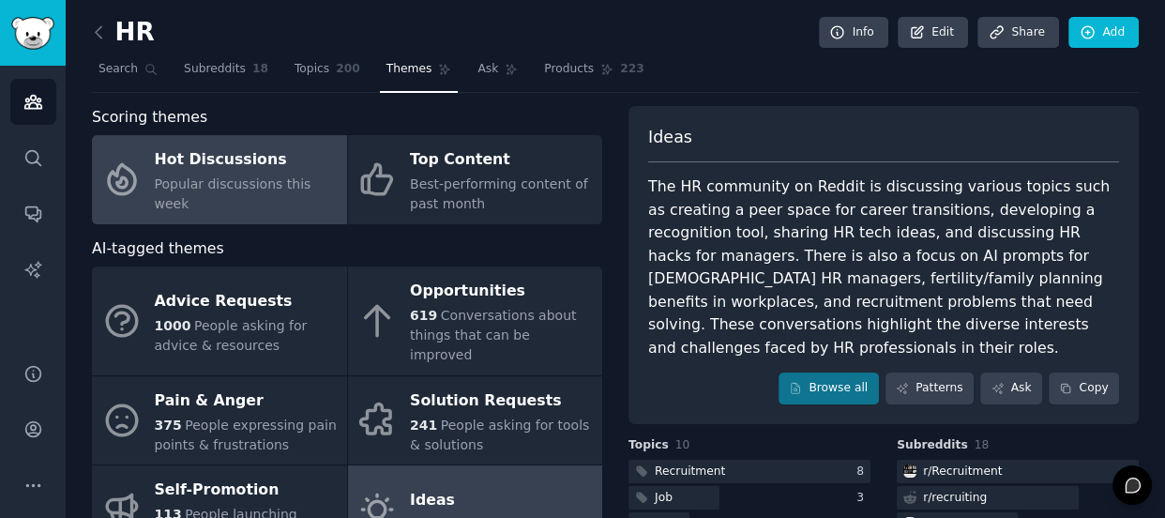
click at [286, 168] on div "Hot Discussions" at bounding box center [246, 160] width 183 height 30
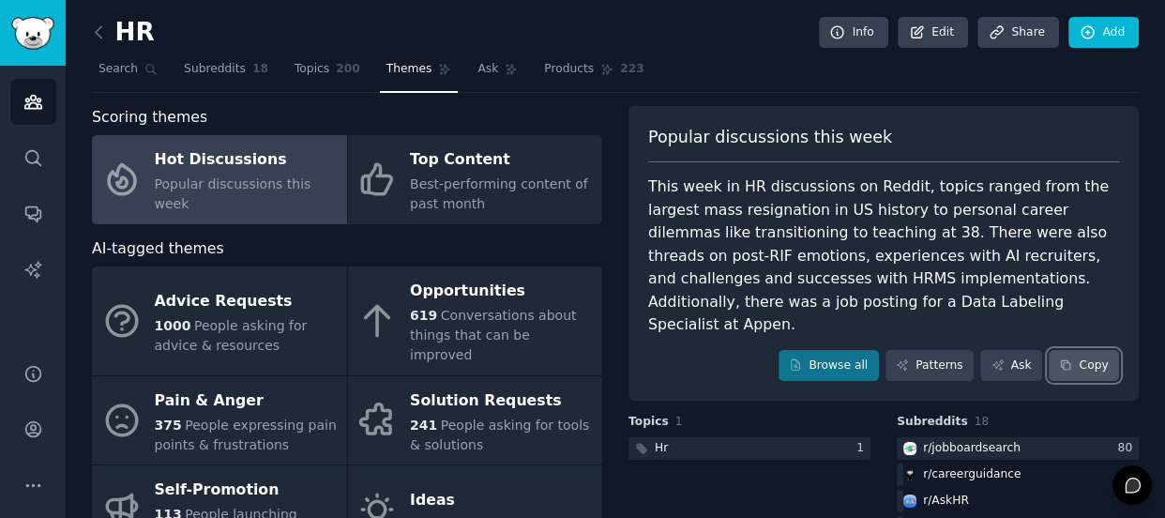
click at [1080, 350] on button "Copy" at bounding box center [1084, 366] width 70 height 32
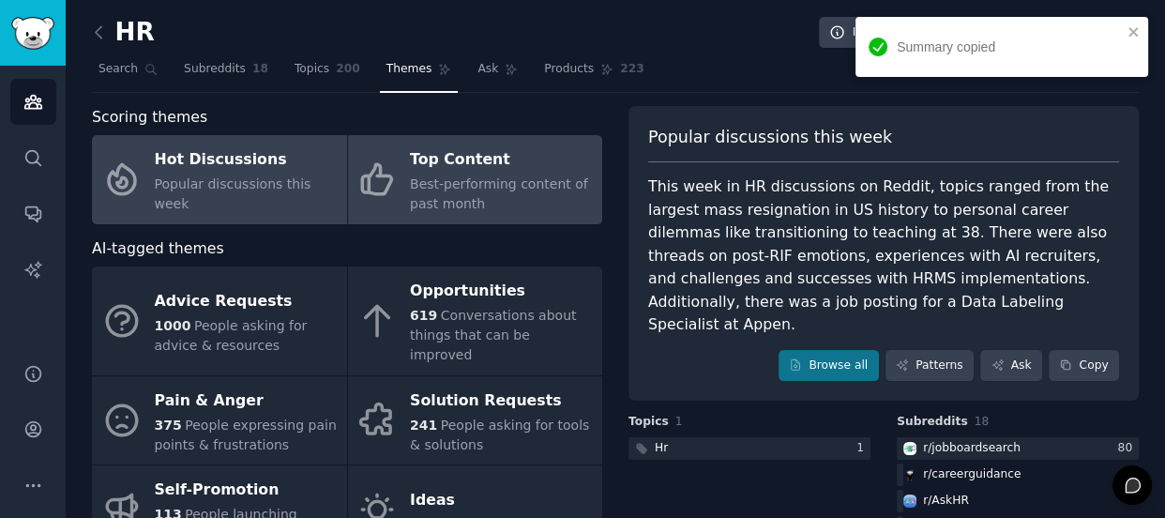
click at [499, 189] on span "Best-performing content of past month" at bounding box center [499, 193] width 178 height 35
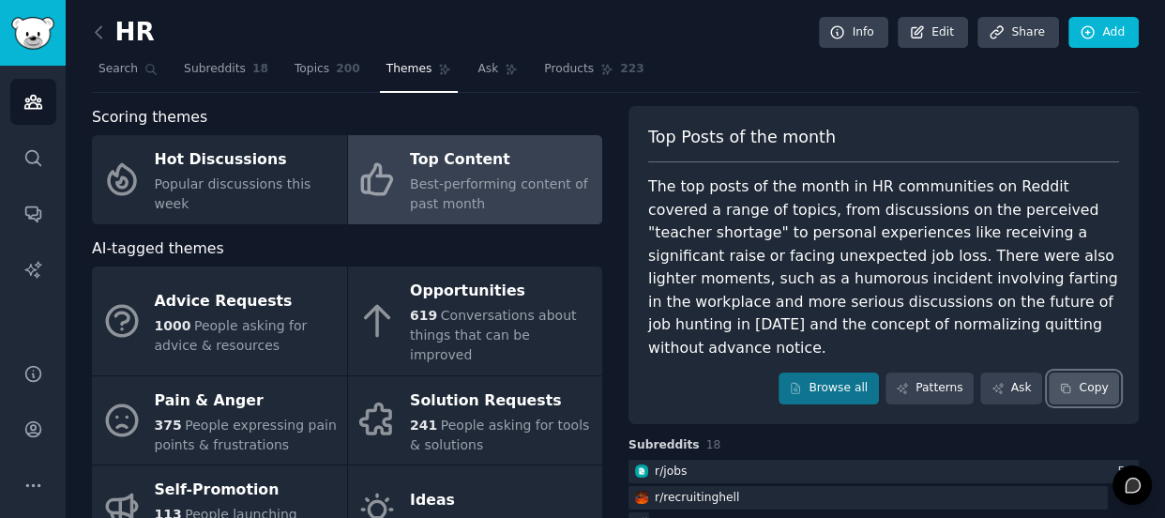
click at [1054, 374] on button "Copy" at bounding box center [1084, 389] width 70 height 32
click at [336, 66] on span "200" at bounding box center [348, 69] width 24 height 17
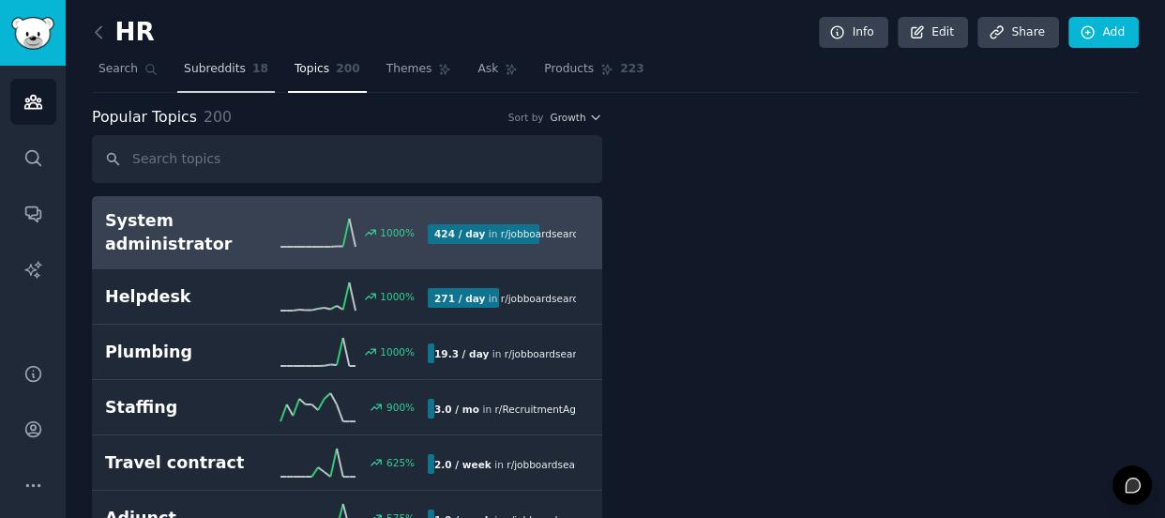
click at [252, 68] on span "18" at bounding box center [260, 69] width 16 height 17
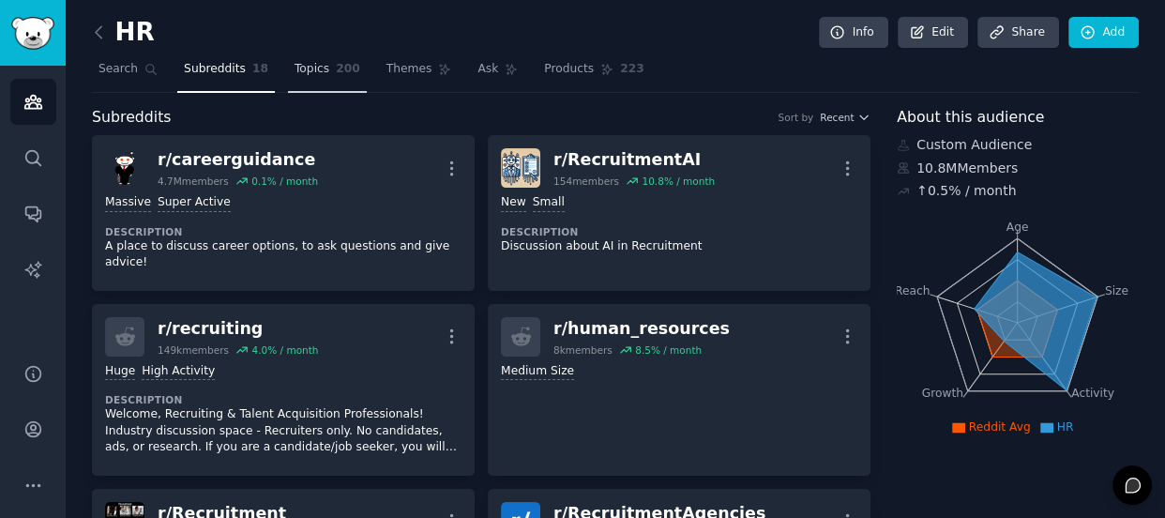
click at [305, 66] on span "Topics" at bounding box center [312, 69] width 35 height 17
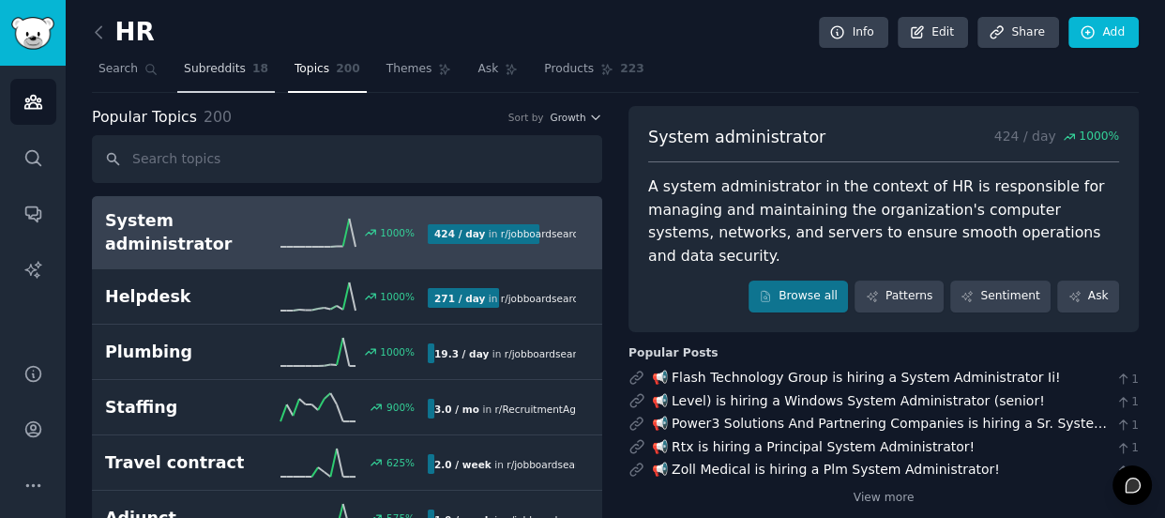
click at [252, 74] on span "18" at bounding box center [260, 69] width 16 height 17
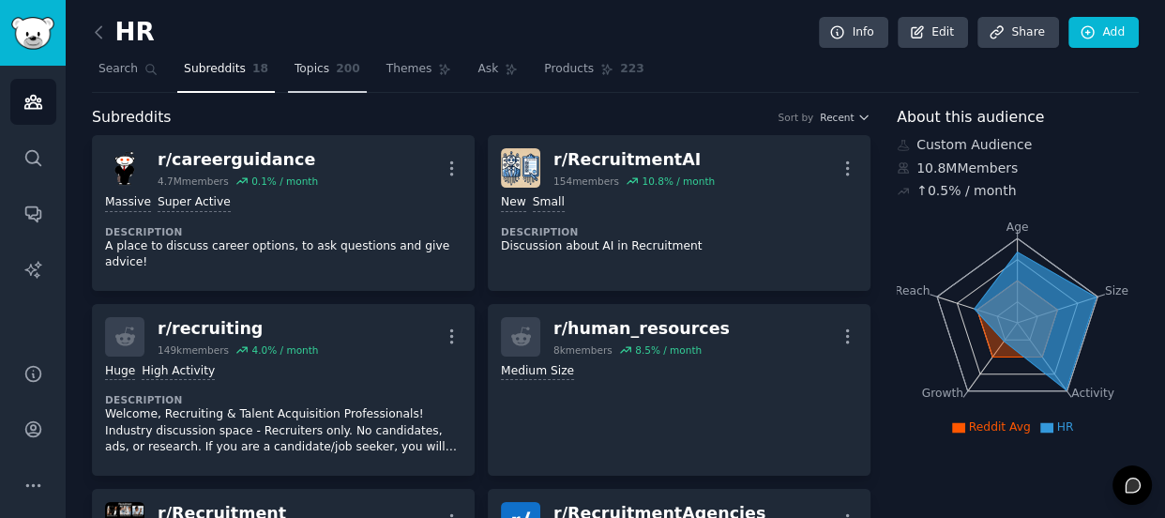
click at [317, 80] on link "Topics 200" at bounding box center [327, 73] width 79 height 38
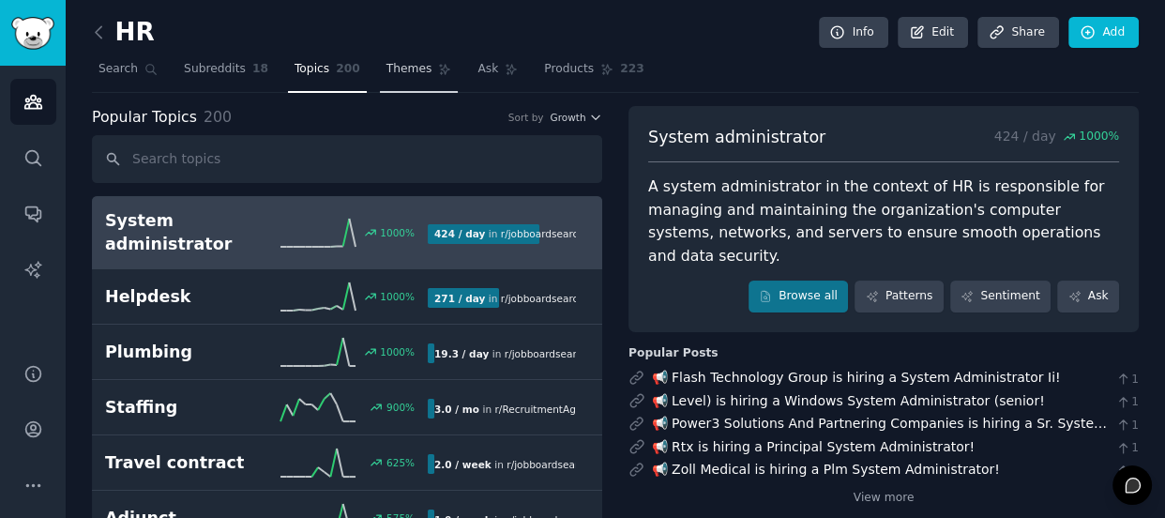
click at [395, 63] on span "Themes" at bounding box center [410, 69] width 46 height 17
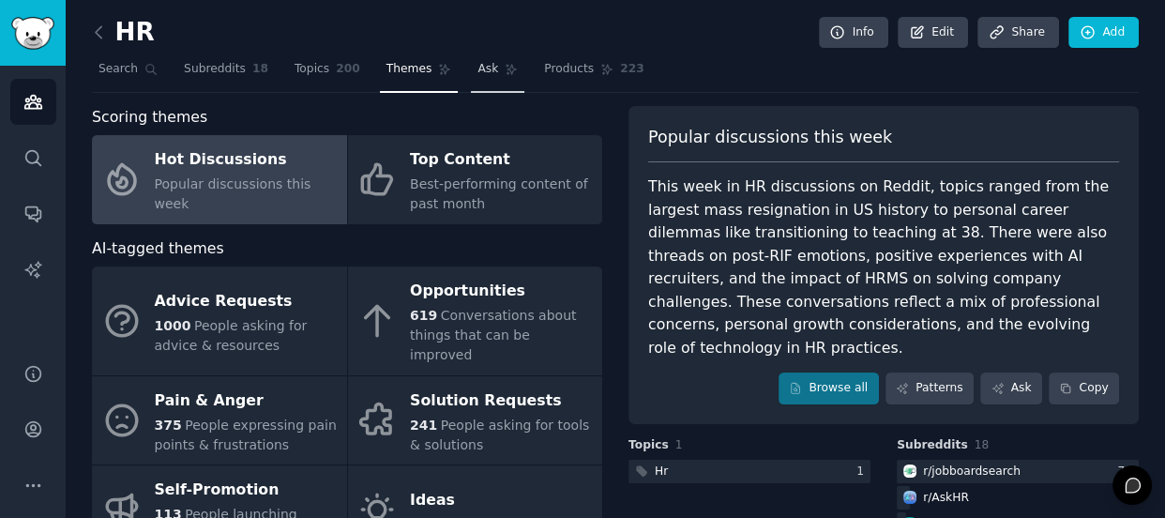
click at [478, 85] on link "Ask" at bounding box center [497, 73] width 53 height 38
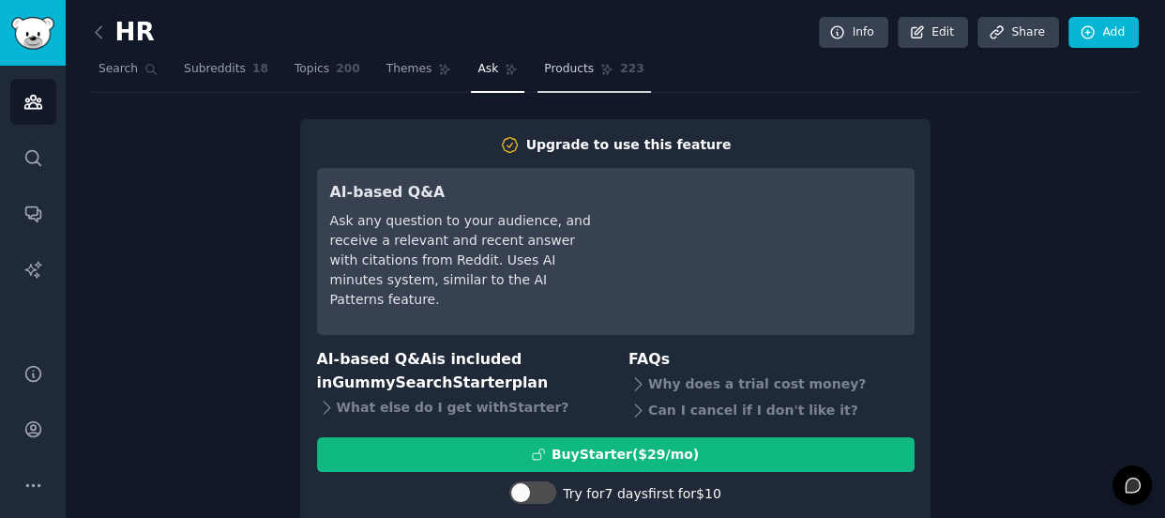
click at [565, 72] on link "Products 223" at bounding box center [594, 73] width 113 height 38
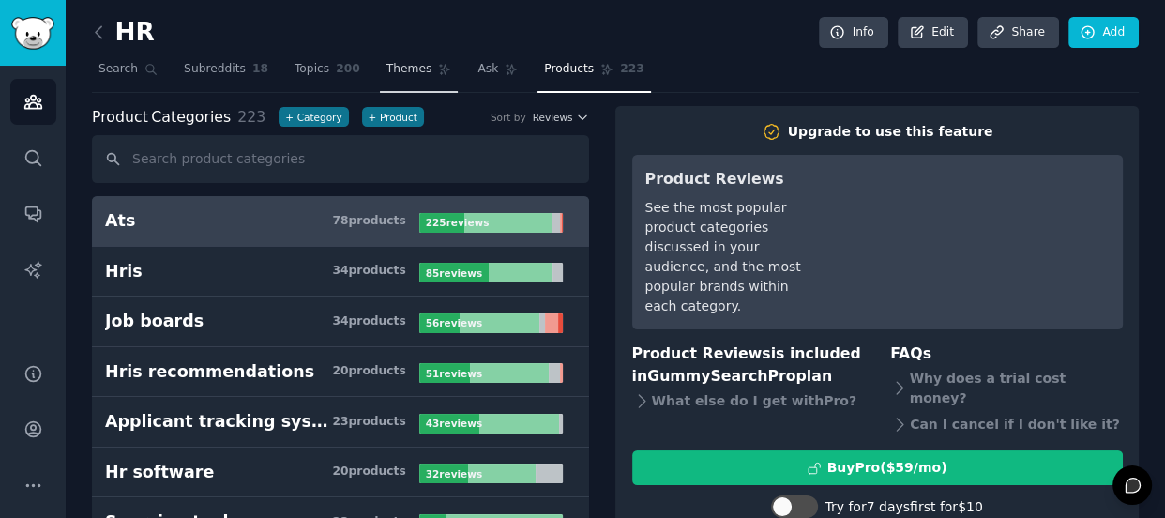
click at [392, 65] on span "Themes" at bounding box center [410, 69] width 46 height 17
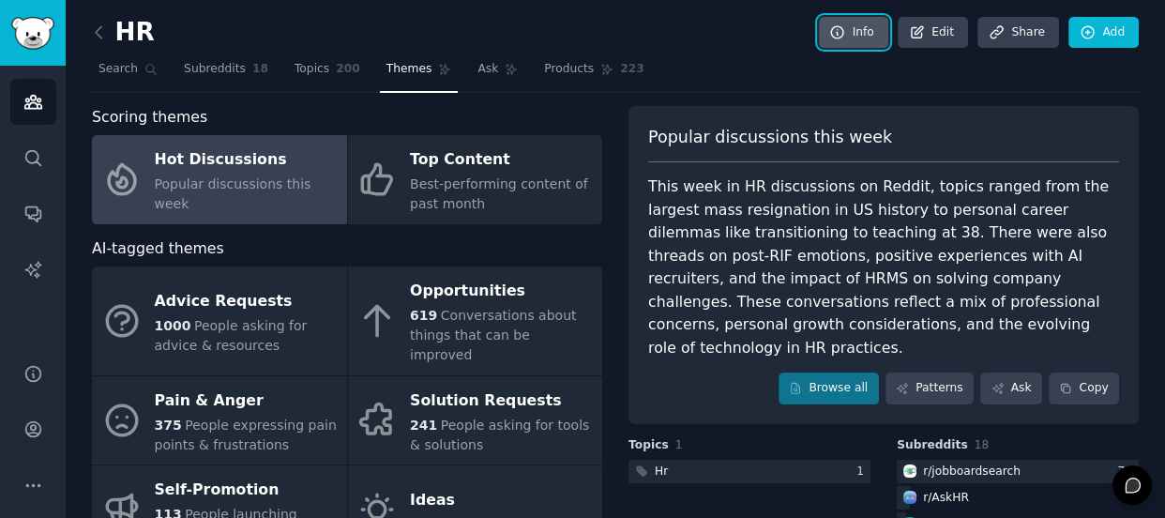
click at [879, 23] on link "Info" at bounding box center [853, 33] width 69 height 32
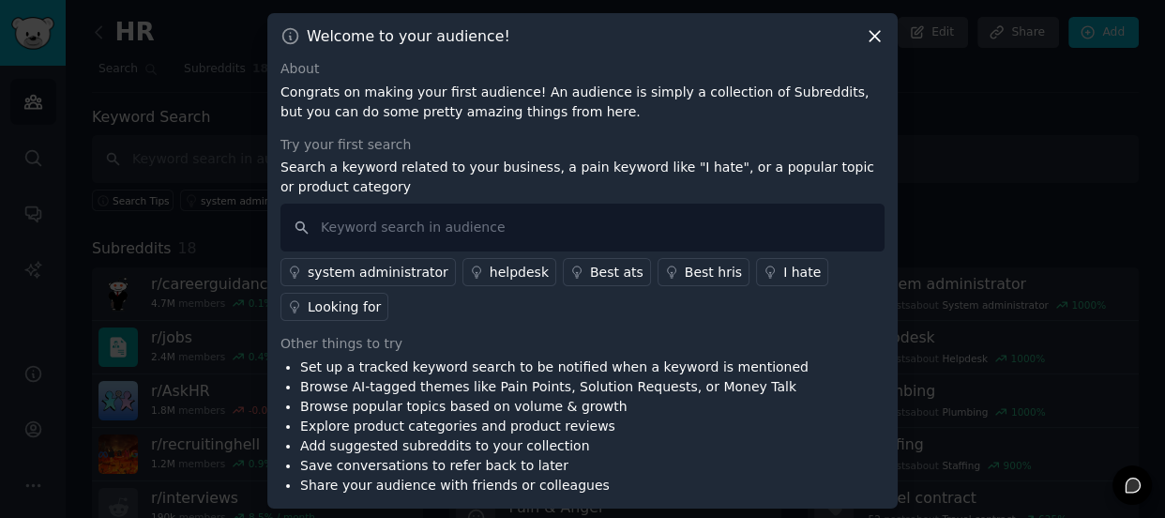
click at [871, 41] on icon at bounding box center [875, 36] width 20 height 20
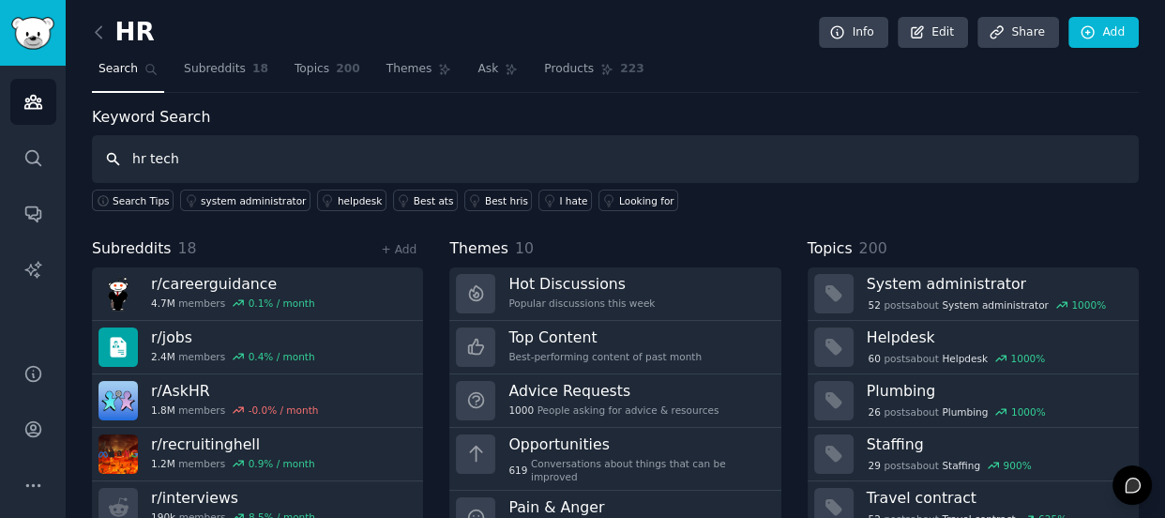
type input "hr tech"
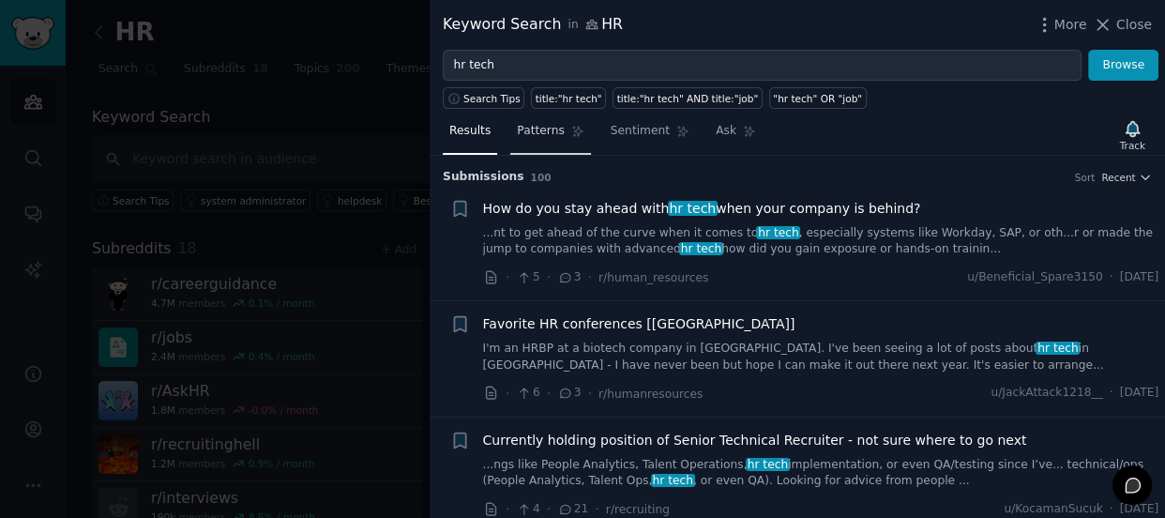
click at [555, 140] on link "Patterns" at bounding box center [550, 135] width 80 height 38
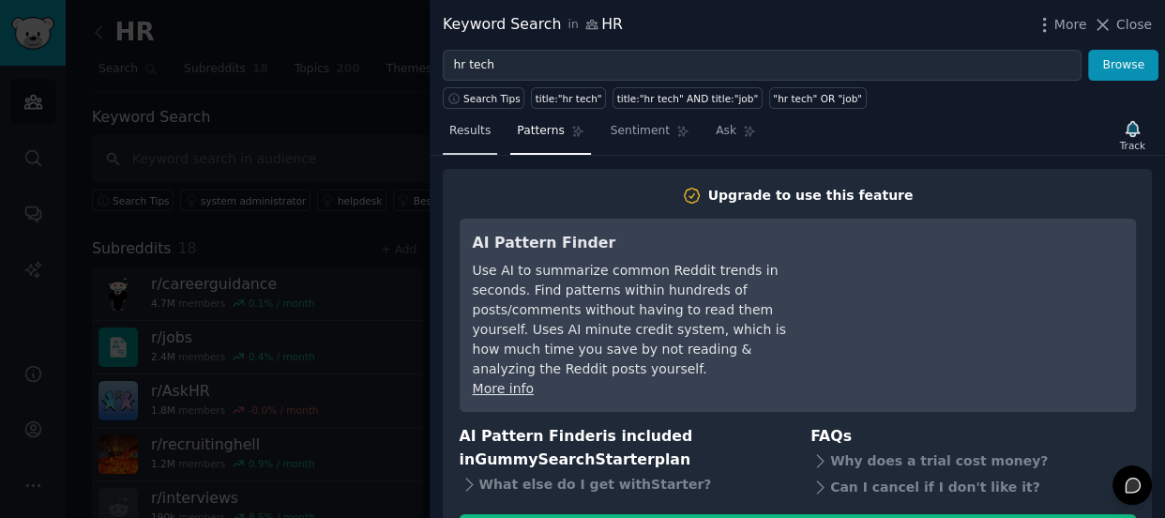
click at [479, 123] on span "Results" at bounding box center [469, 131] width 41 height 17
click at [1133, 32] on span "Close" at bounding box center [1135, 25] width 36 height 20
click at [1107, 24] on link "Add" at bounding box center [1104, 33] width 70 height 32
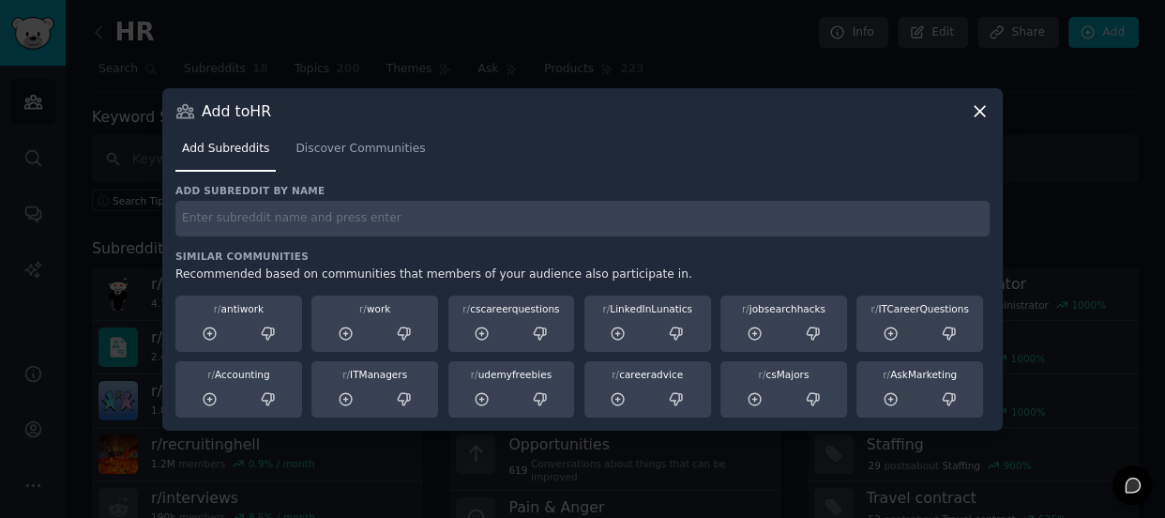
click at [983, 110] on icon at bounding box center [980, 111] width 20 height 20
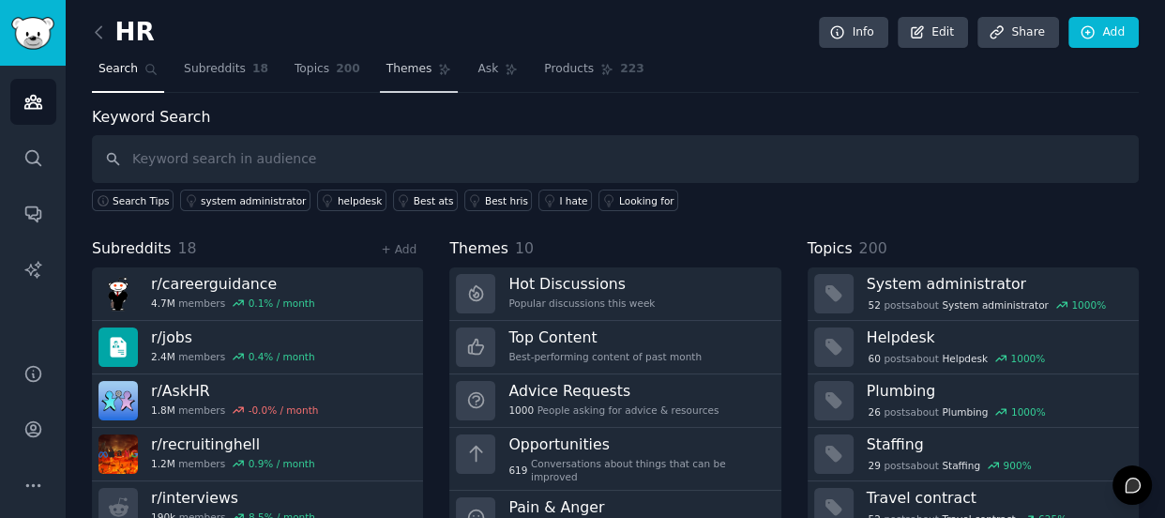
click at [380, 82] on link "Themes" at bounding box center [419, 73] width 79 height 38
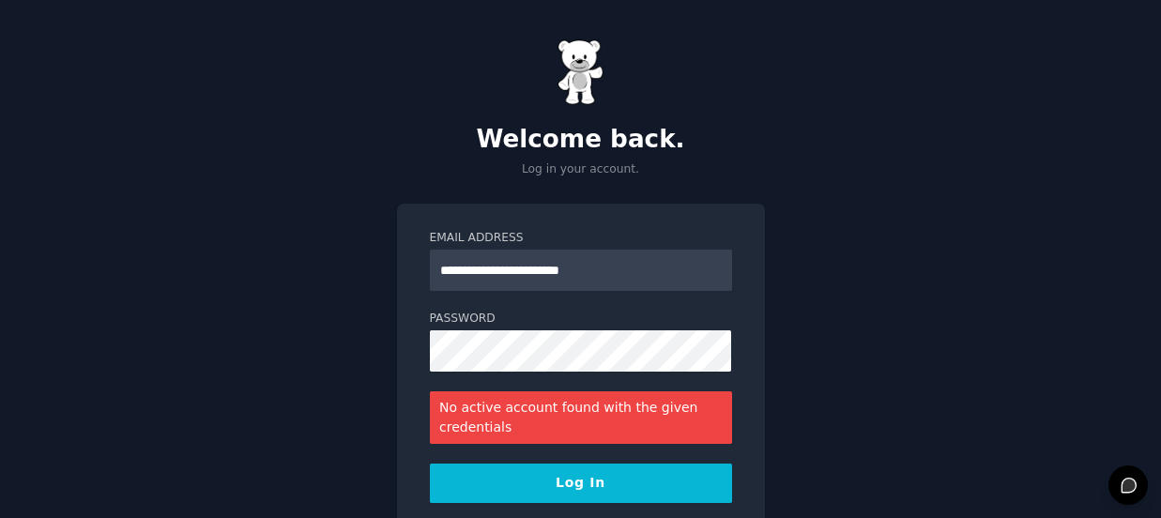
scroll to position [50, 0]
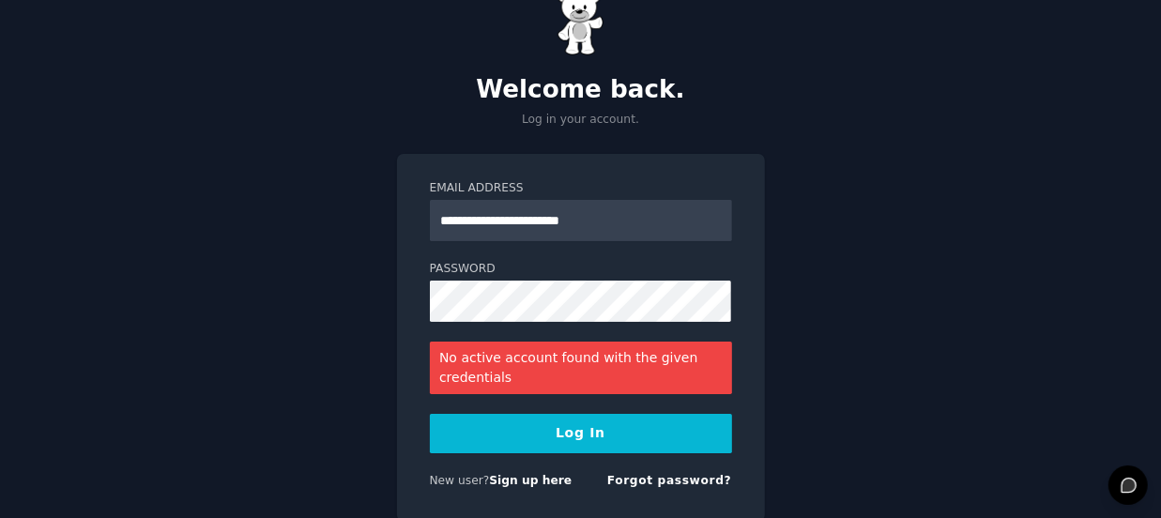
click at [430, 414] on button "Log In" at bounding box center [581, 433] width 302 height 39
